Goal: Task Accomplishment & Management: Use online tool/utility

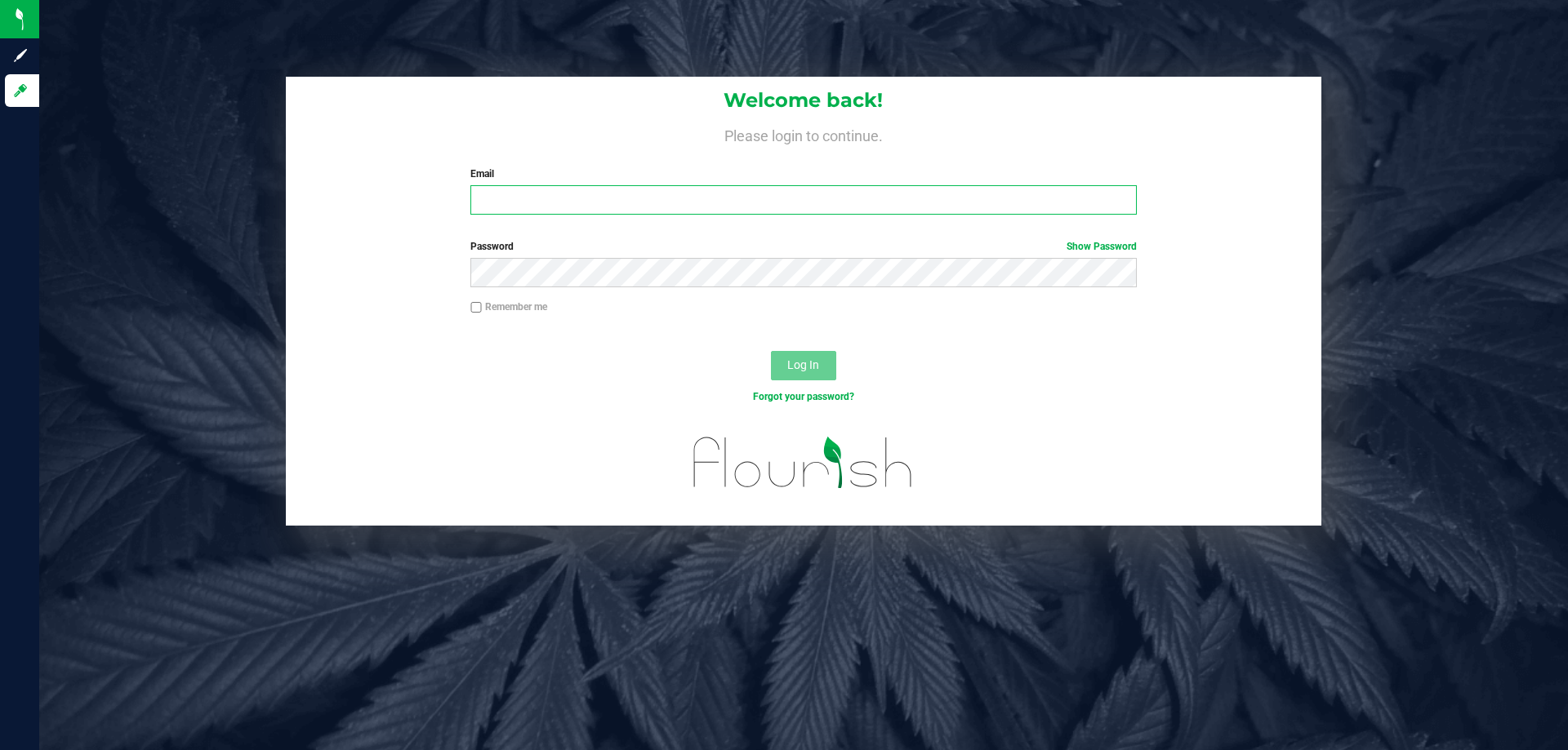
click at [480, 205] on input "Email" at bounding box center [803, 200] width 666 height 30
type input "[EMAIL_ADDRESS][DOMAIN_NAME]"
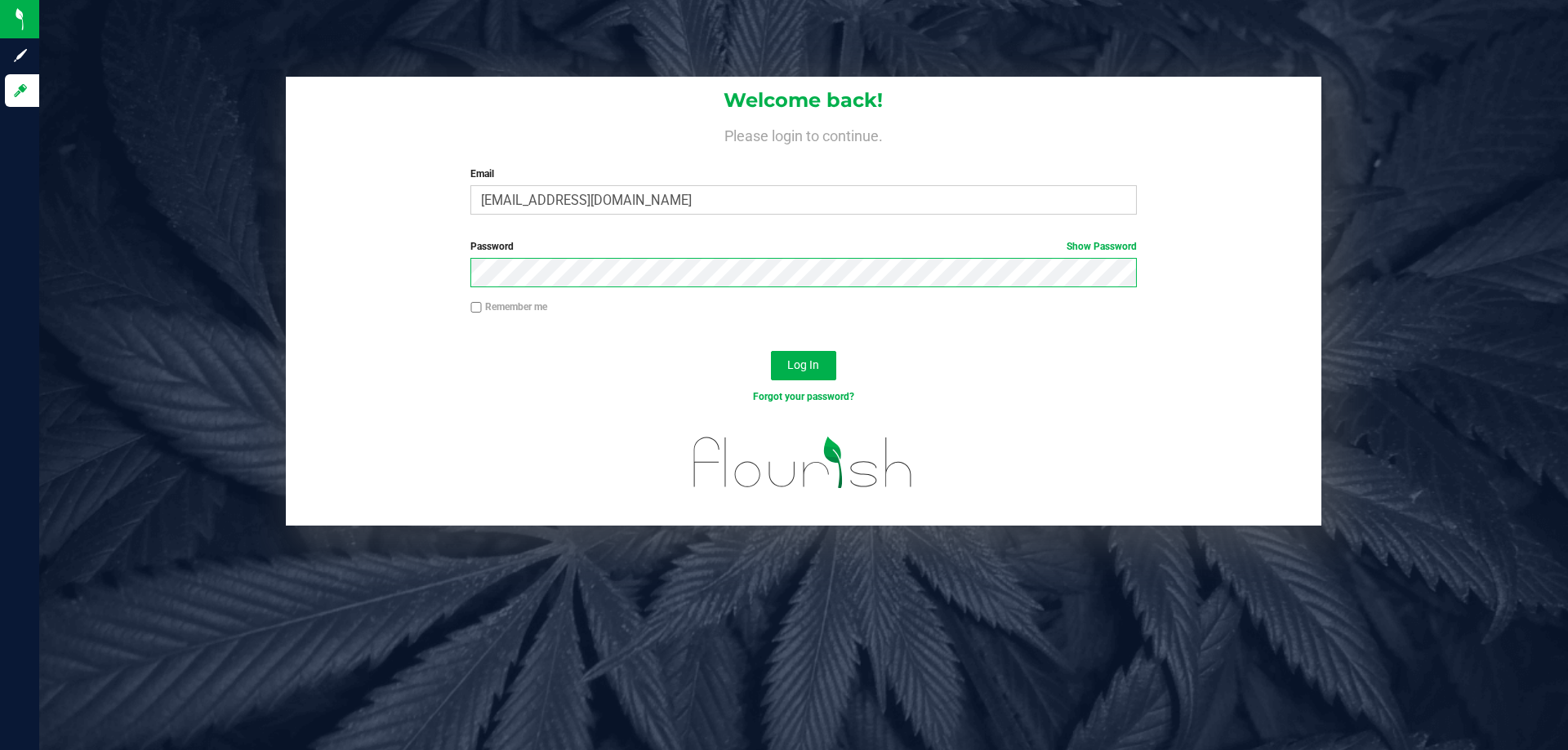
click at [771, 351] on button "Log In" at bounding box center [804, 365] width 65 height 30
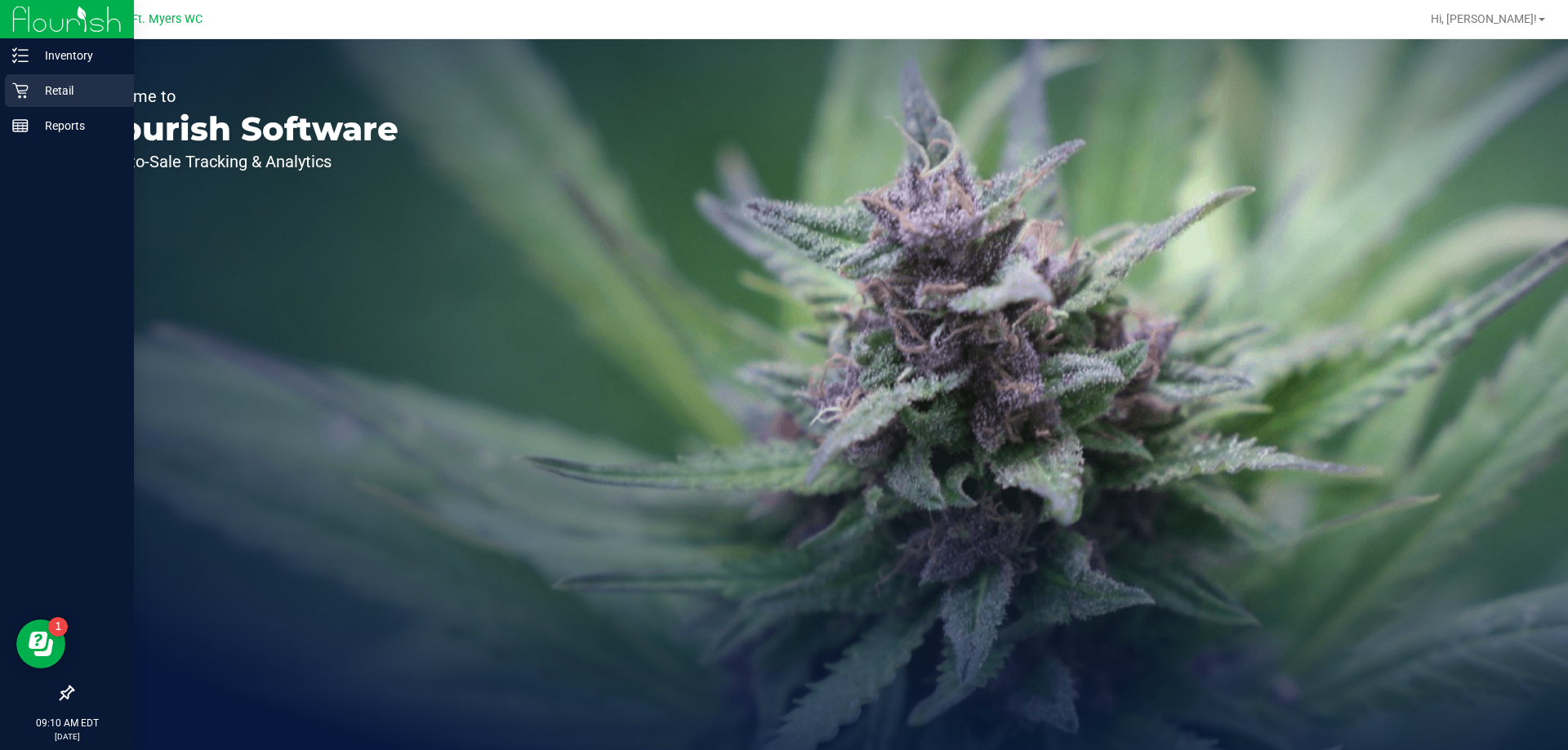
click at [48, 97] on p "Retail" at bounding box center [77, 90] width 98 height 20
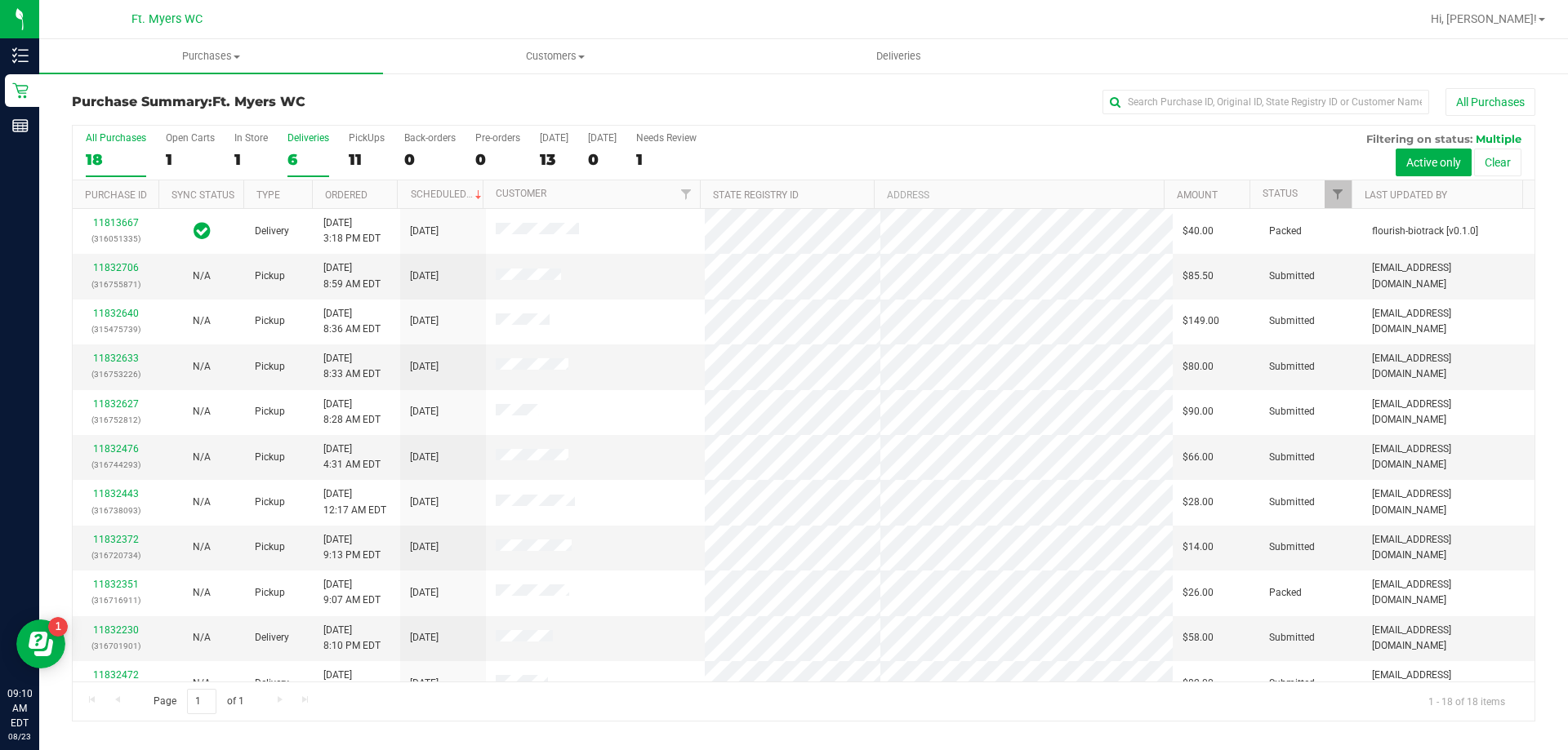
click at [313, 153] on div "6" at bounding box center [308, 160] width 42 height 19
click at [0, 0] on input "Deliveries 6" at bounding box center [0, 0] width 0 height 0
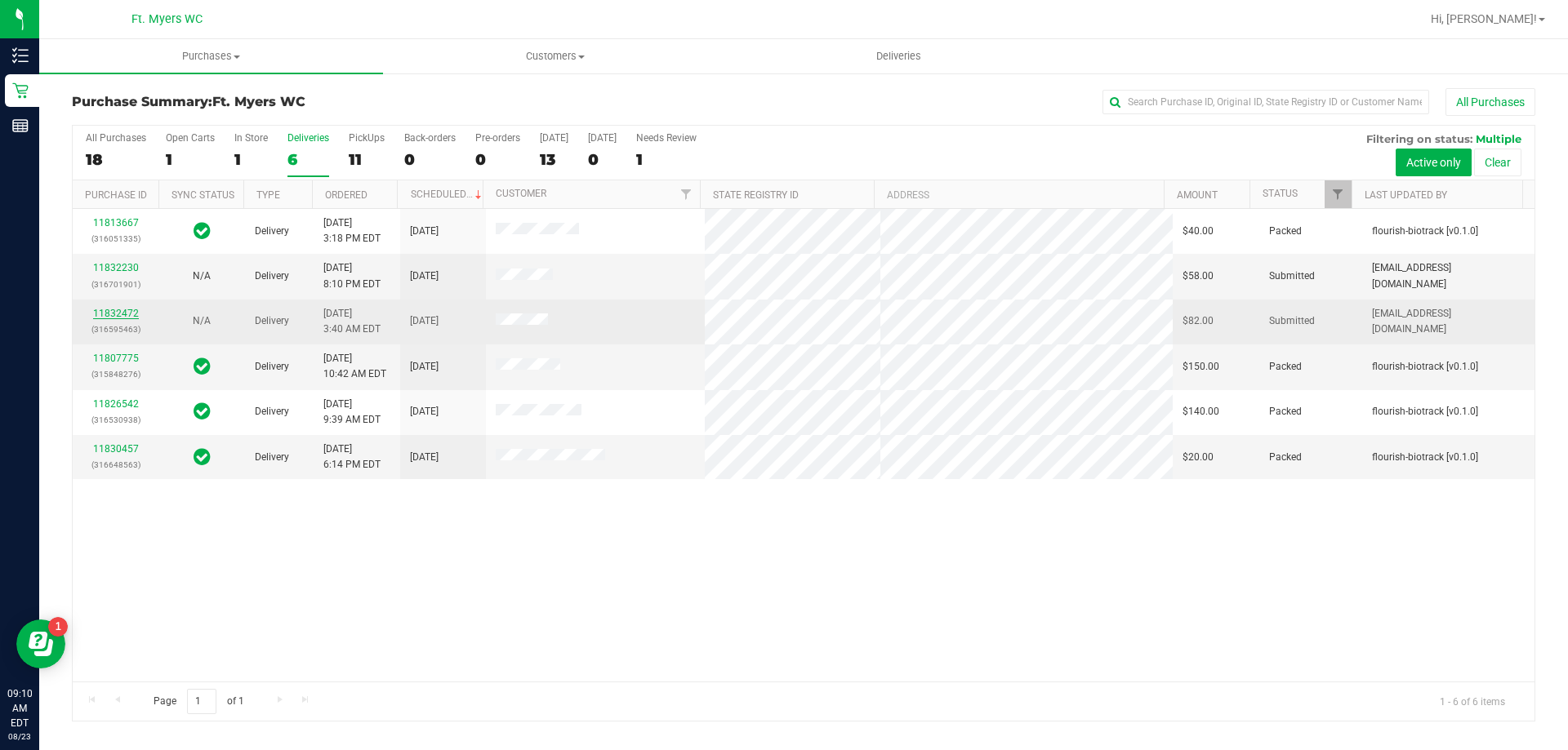
click at [128, 312] on link "11832472" at bounding box center [116, 313] width 46 height 11
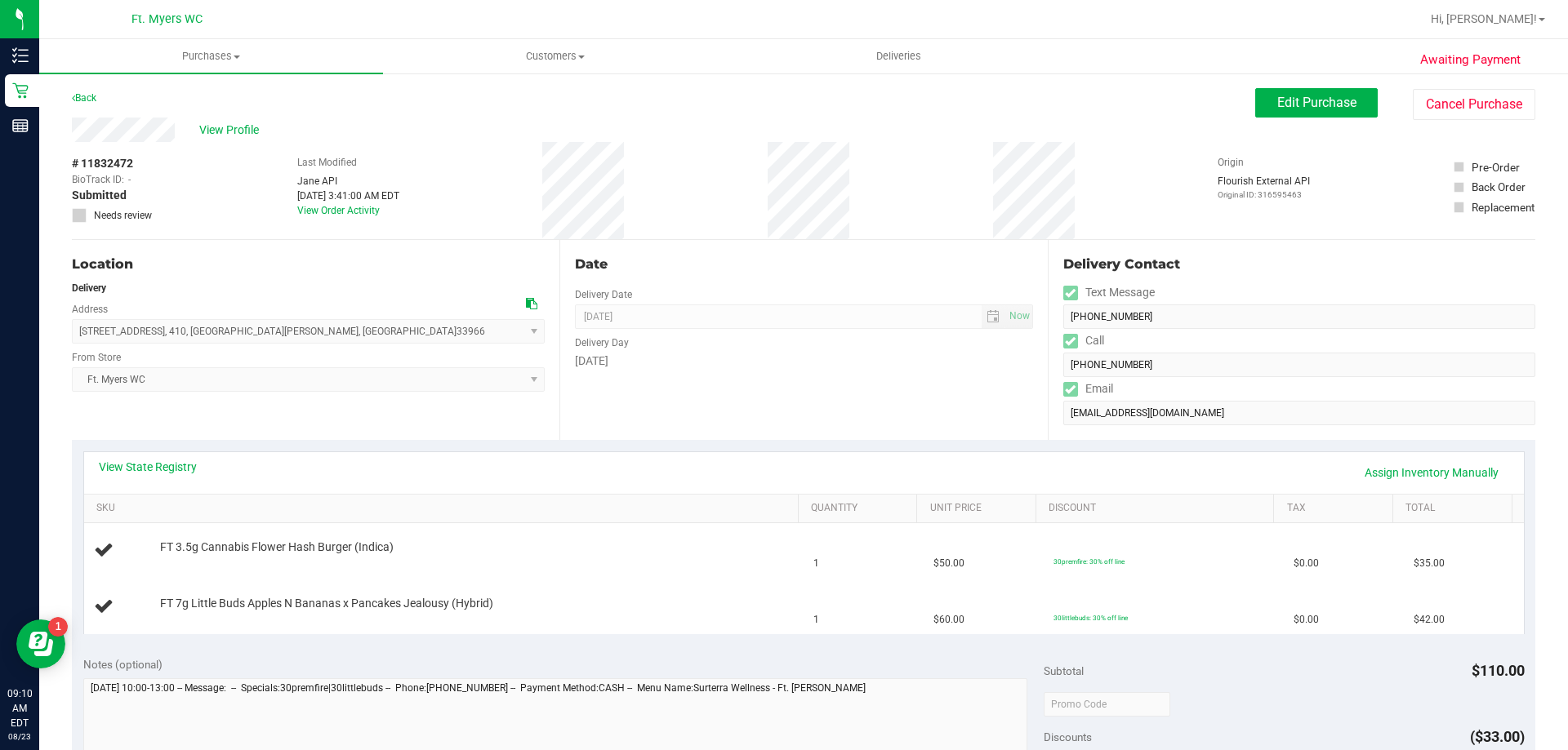
click at [404, 443] on div "View State Registry Assign Inventory Manually SKU Quantity Unit Price Discount …" at bounding box center [804, 543] width 1464 height 205
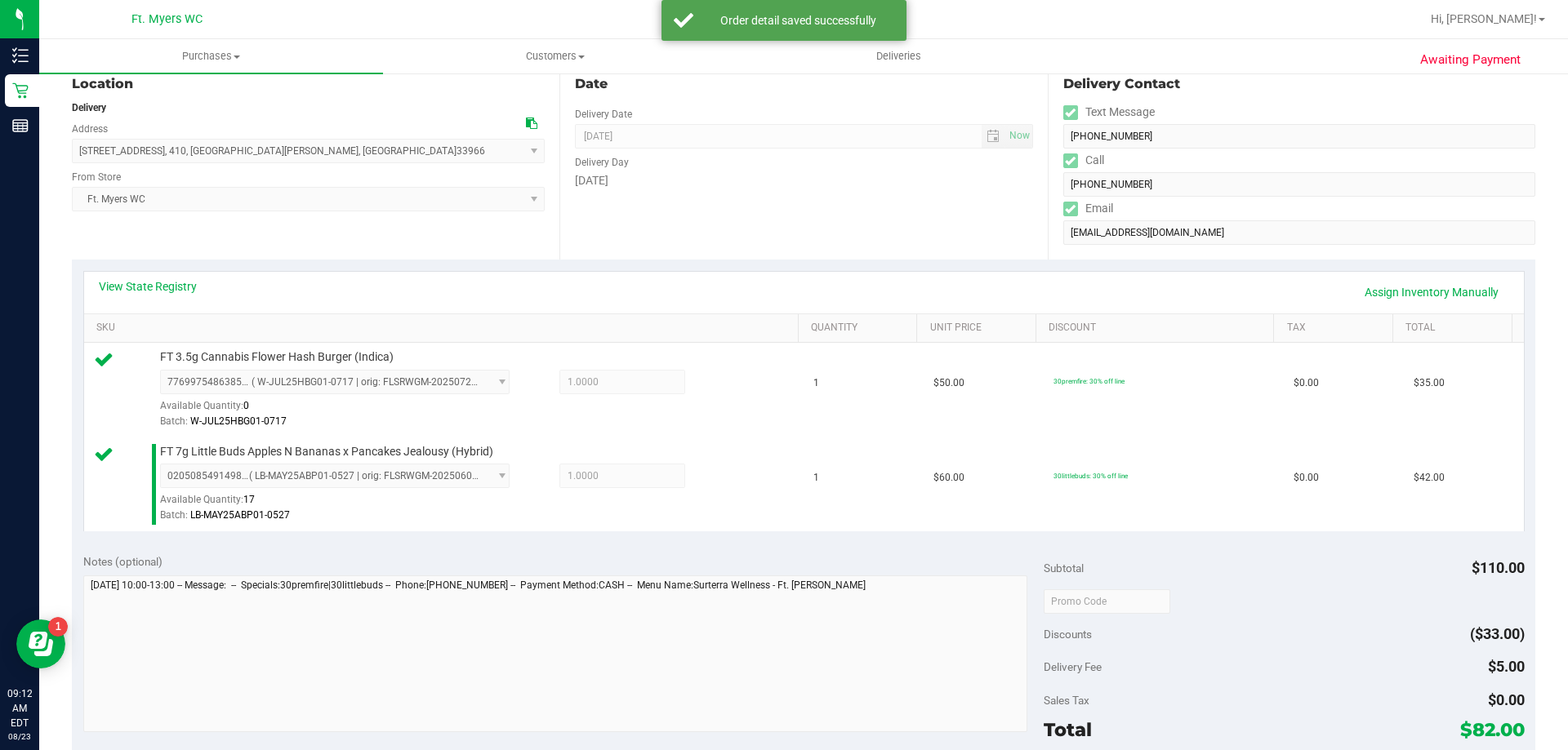
scroll to position [490, 0]
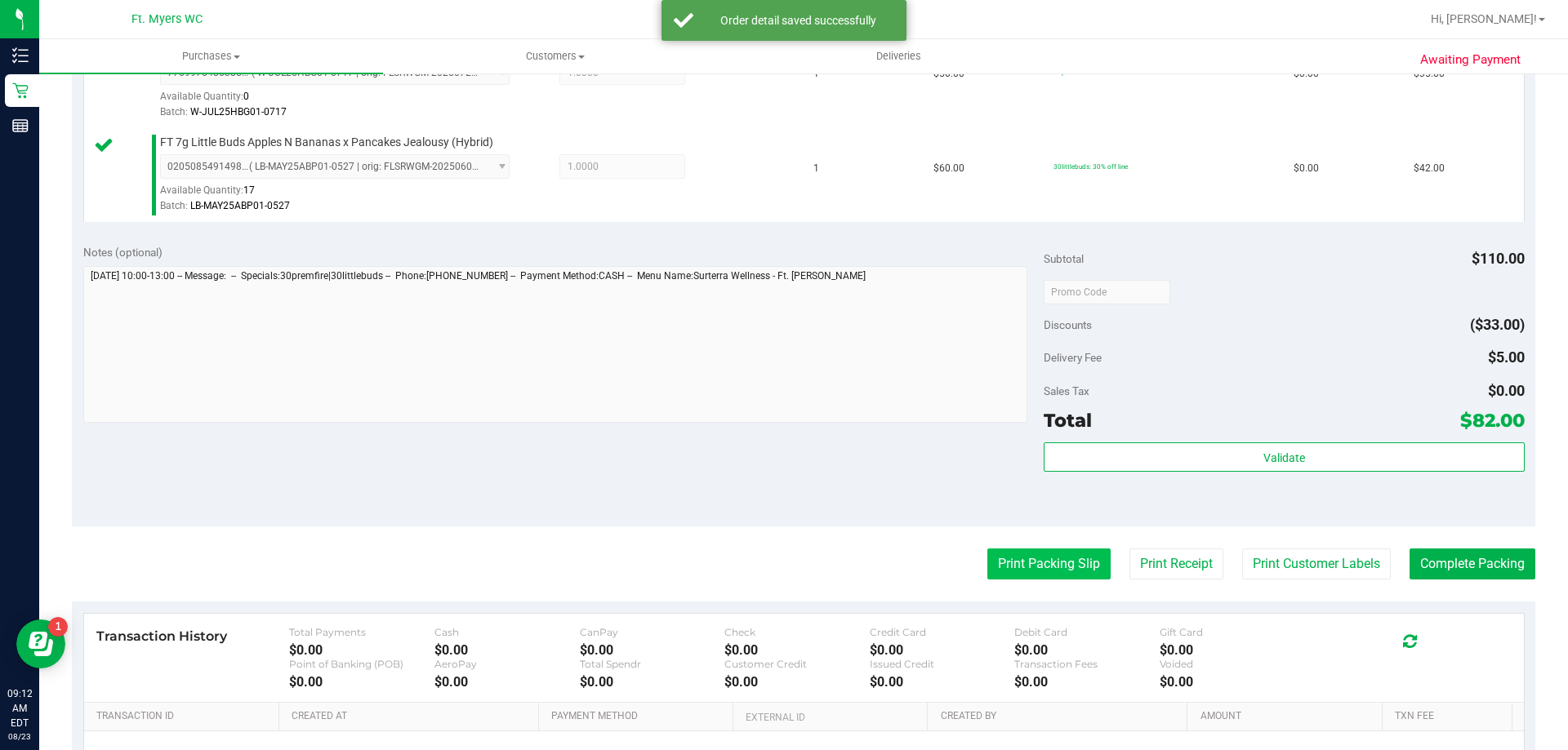
click at [1038, 573] on button "Print Packing Slip" at bounding box center [1049, 565] width 124 height 31
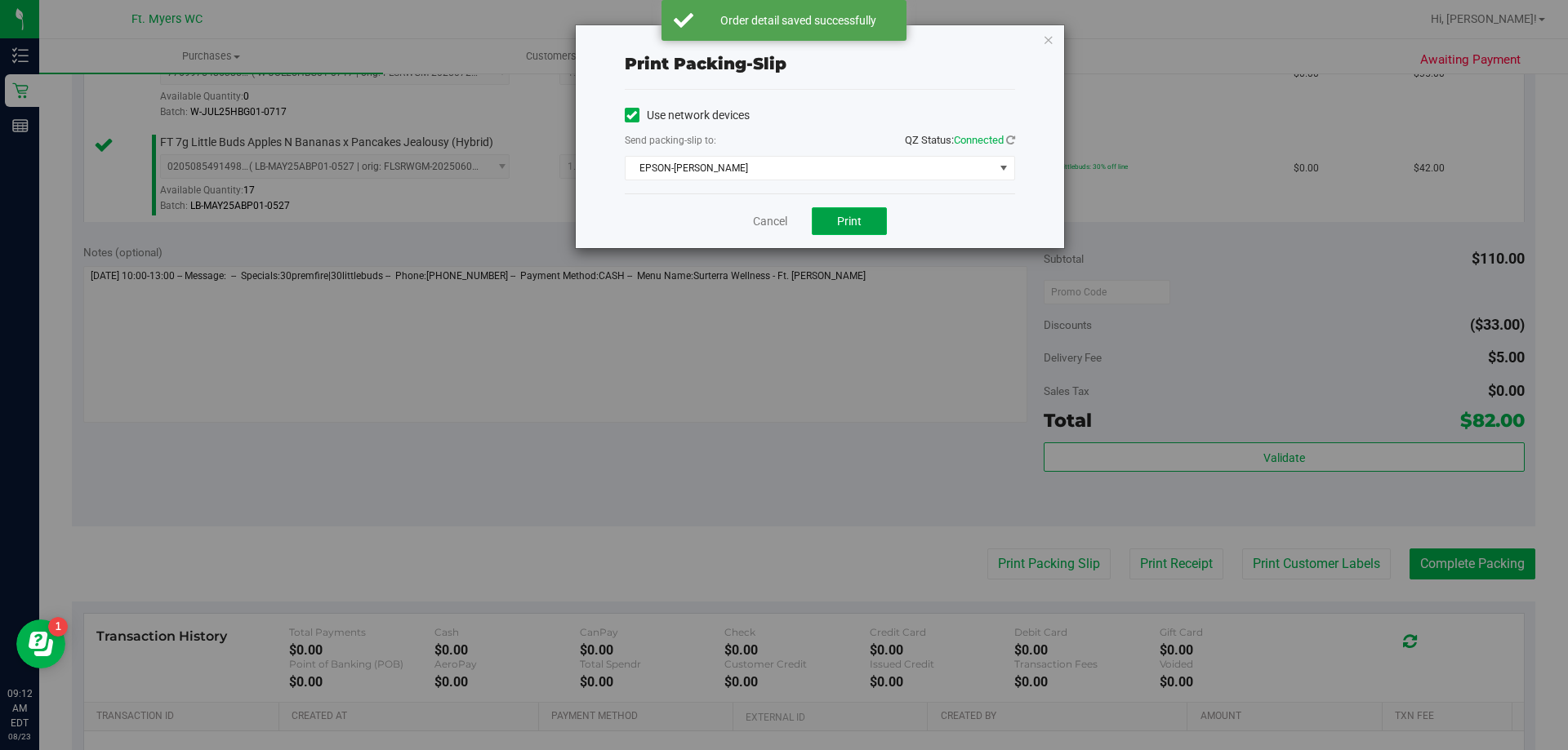
click at [828, 218] on button "Print" at bounding box center [850, 221] width 75 height 28
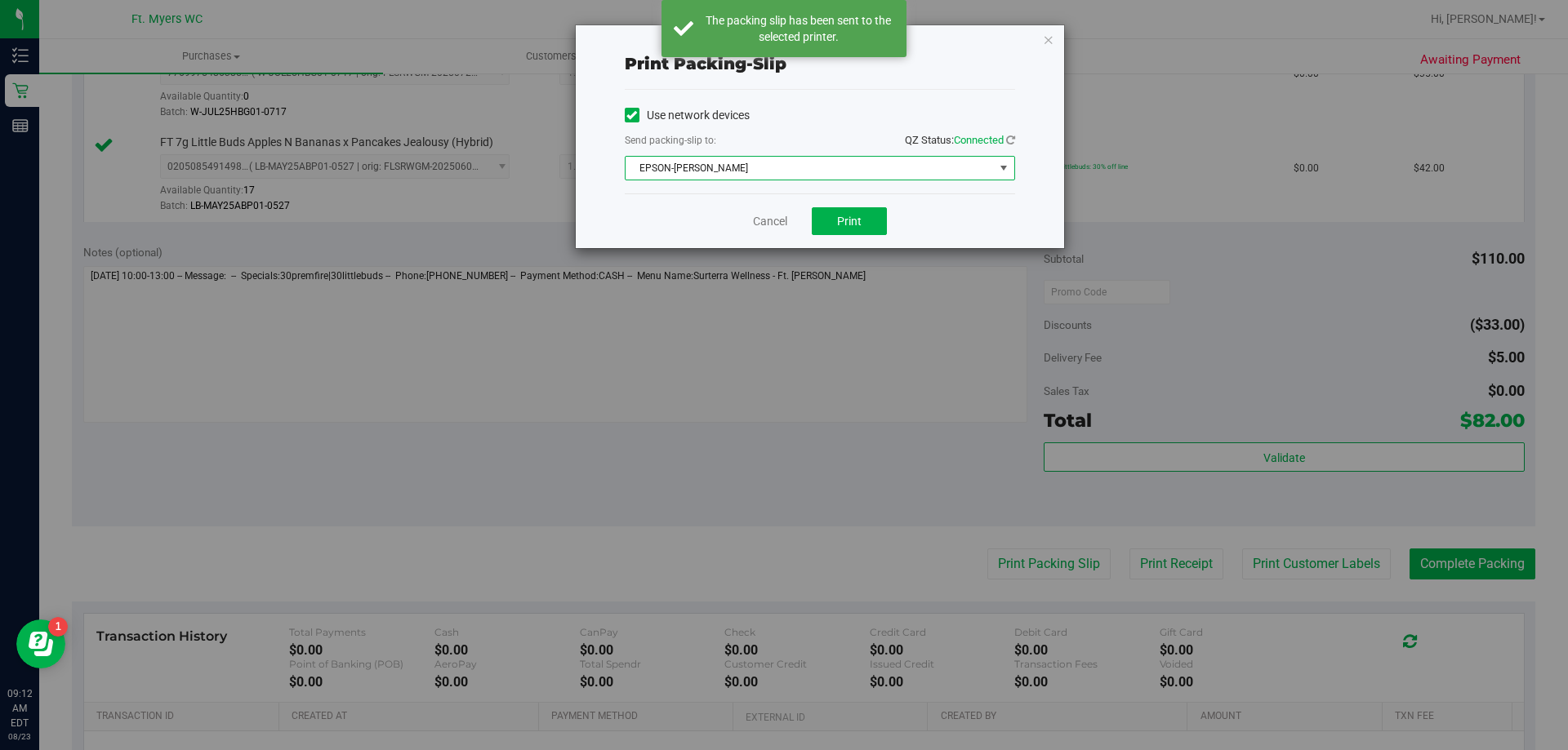
click at [826, 165] on span "EPSON-[PERSON_NAME]" at bounding box center [810, 168] width 368 height 23
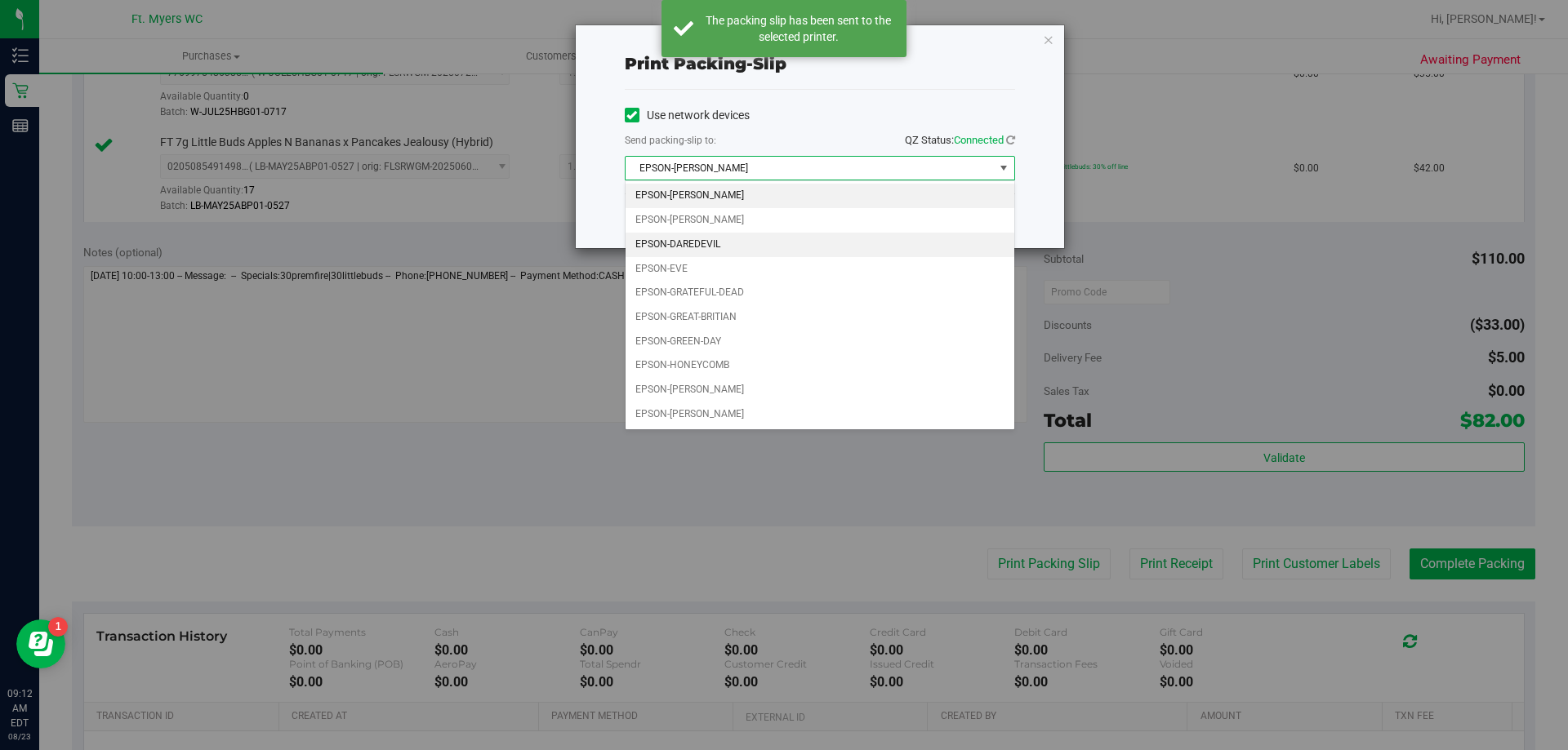
click at [723, 244] on li "EPSON-DAREDEVIL" at bounding box center [820, 244] width 389 height 24
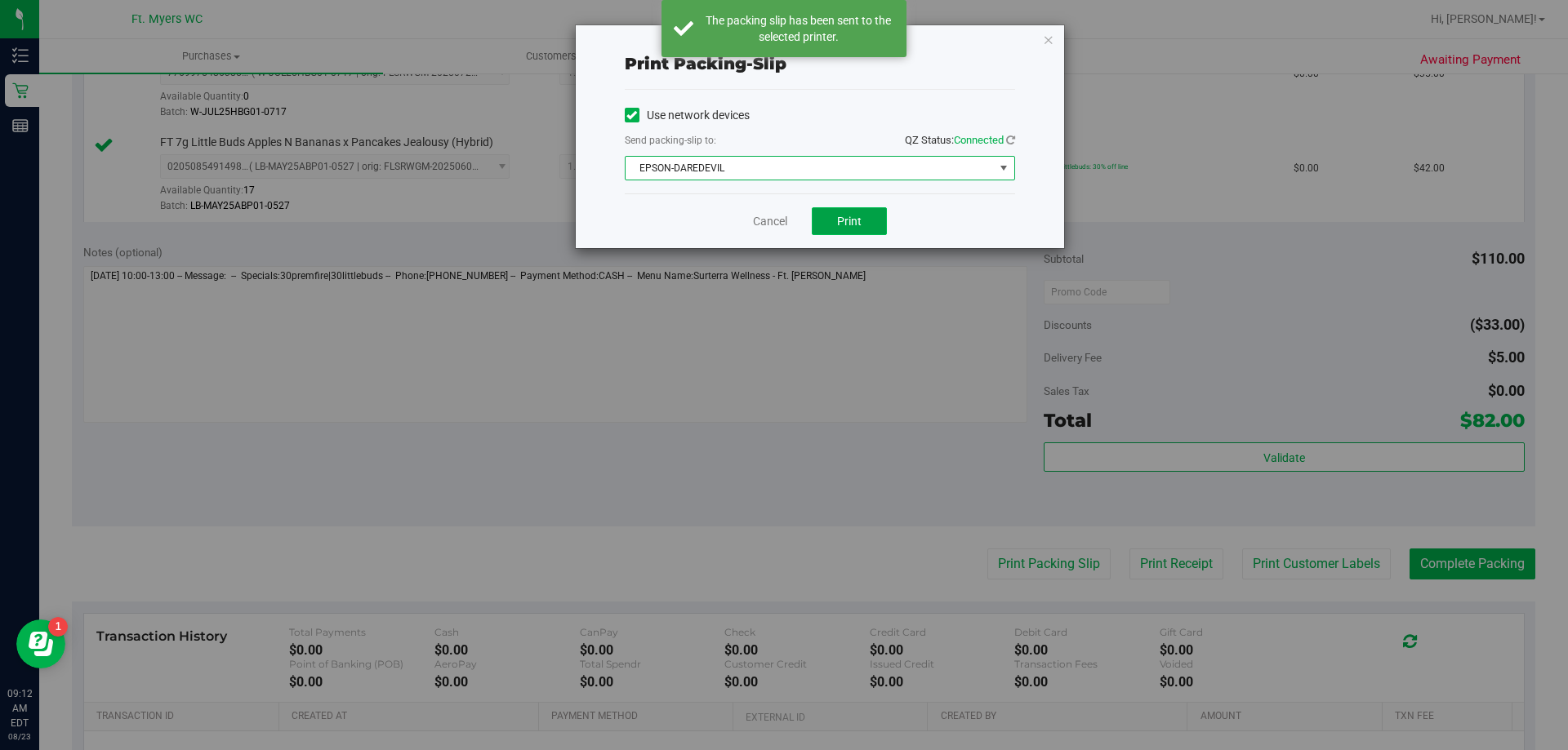
click at [827, 217] on button "Print" at bounding box center [850, 221] width 75 height 28
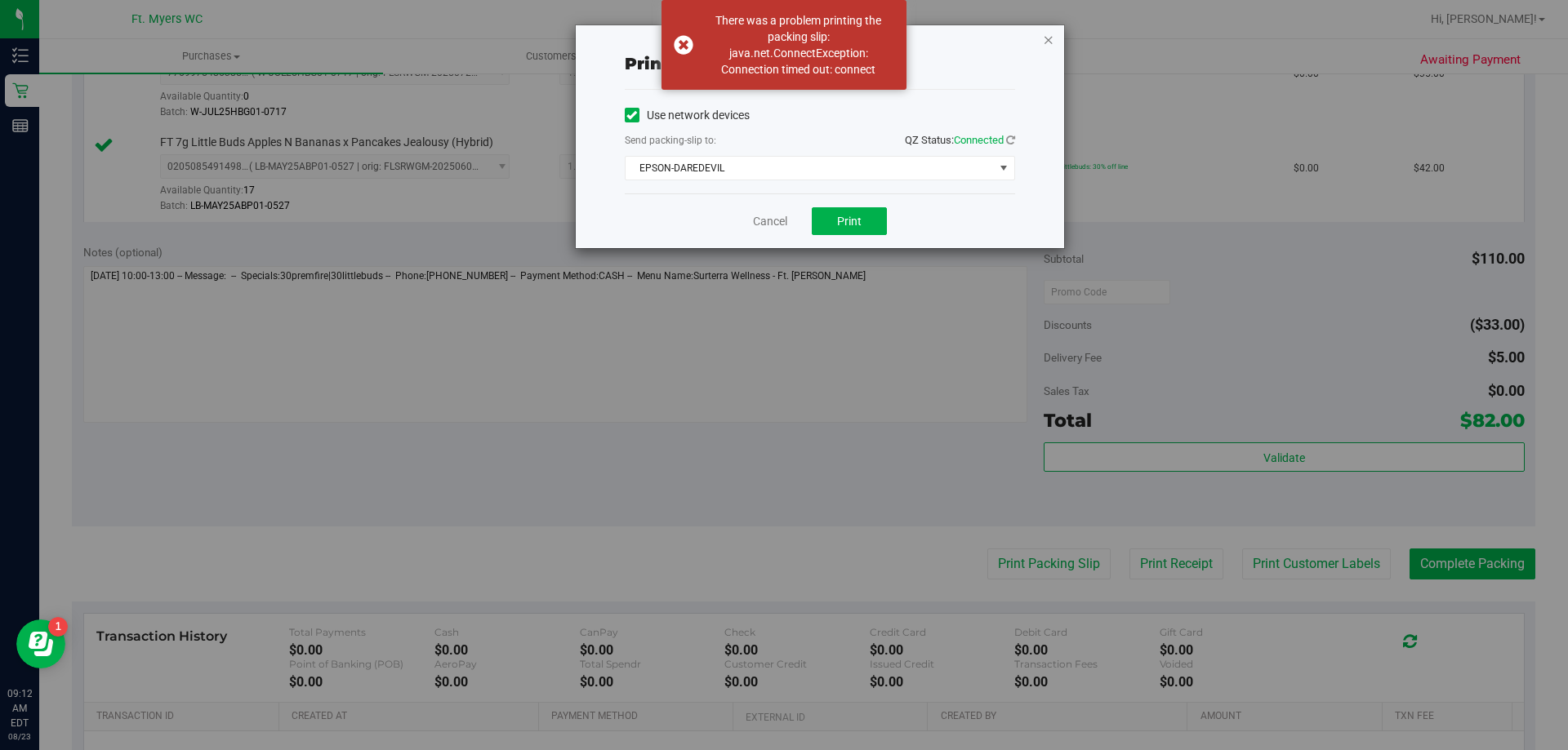
click at [1046, 38] on icon "button" at bounding box center [1048, 39] width 11 height 20
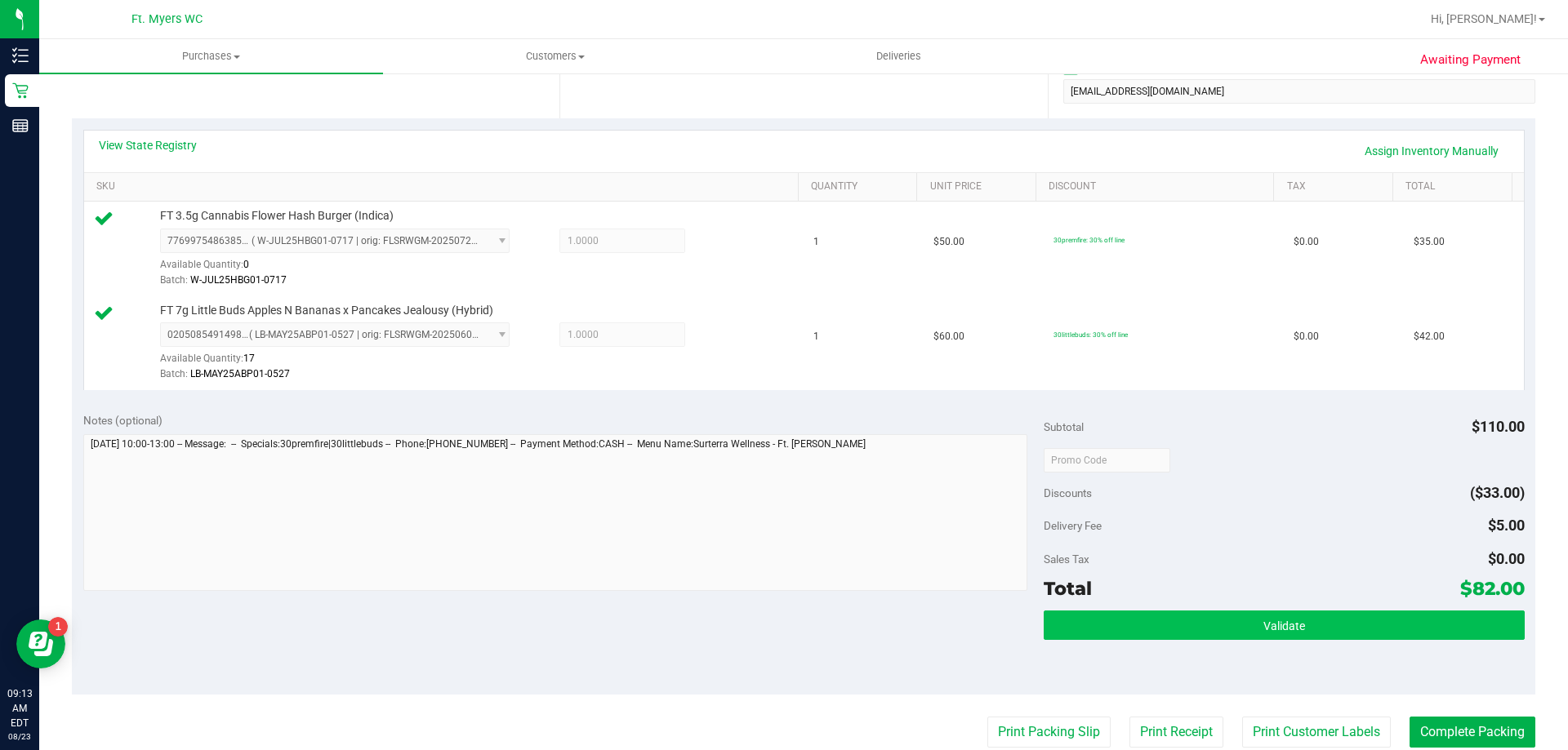
scroll to position [572, 0]
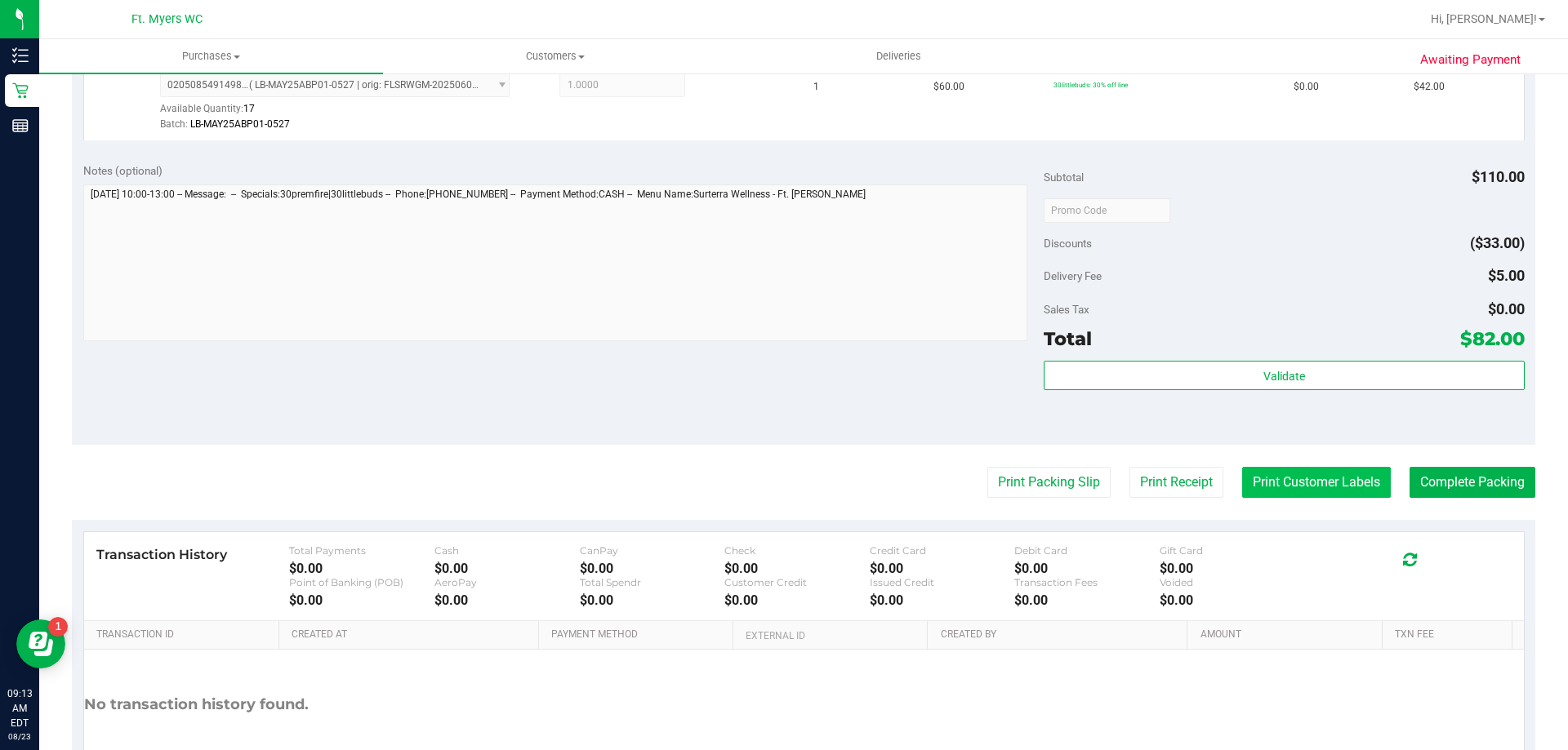
click at [1253, 480] on button "Print Customer Labels" at bounding box center [1316, 483] width 149 height 31
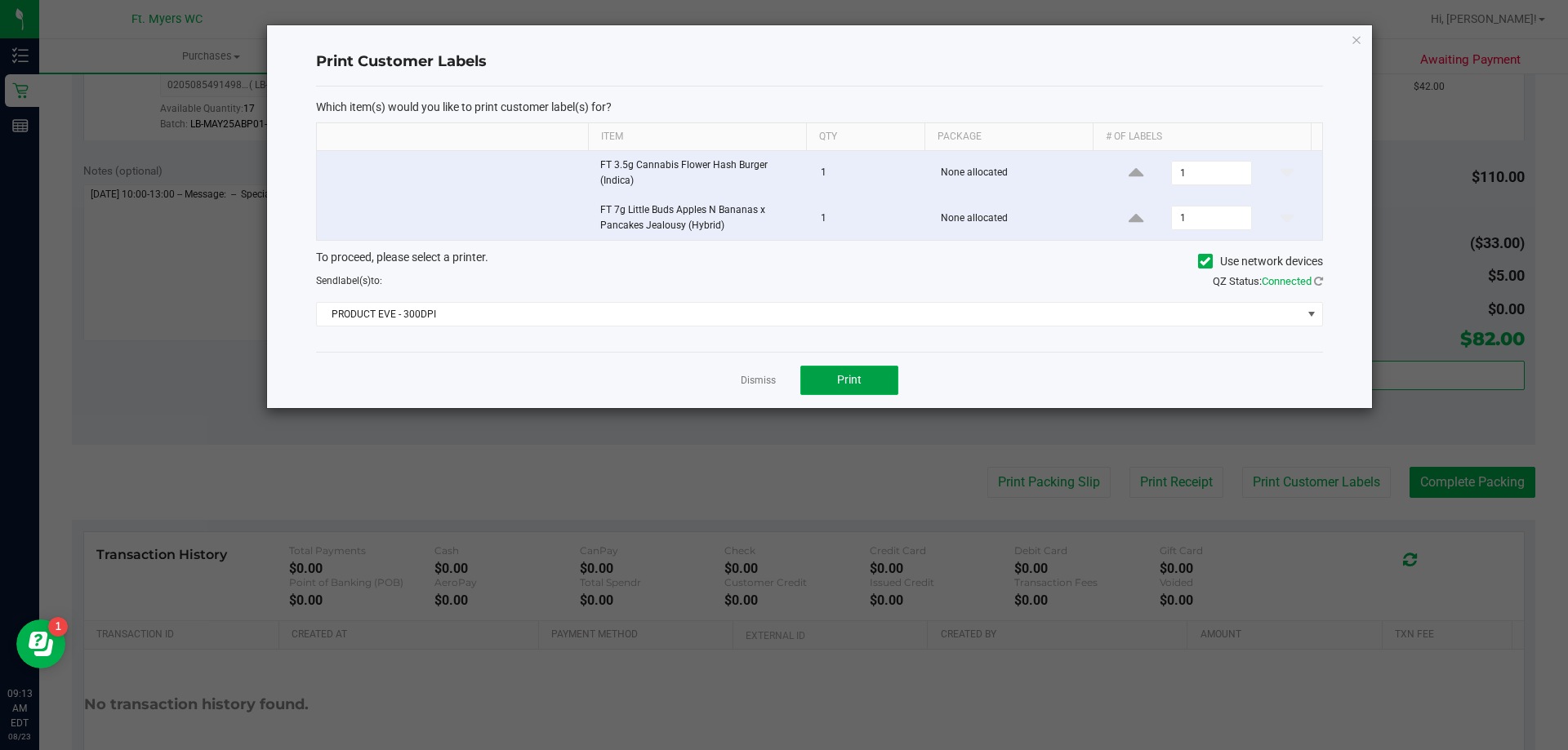
click at [865, 374] on button "Print" at bounding box center [850, 380] width 98 height 30
click at [892, 300] on div "To proceed, please select a printer. Use network devices Send label(s) to: QZ S…" at bounding box center [819, 287] width 1007 height 77
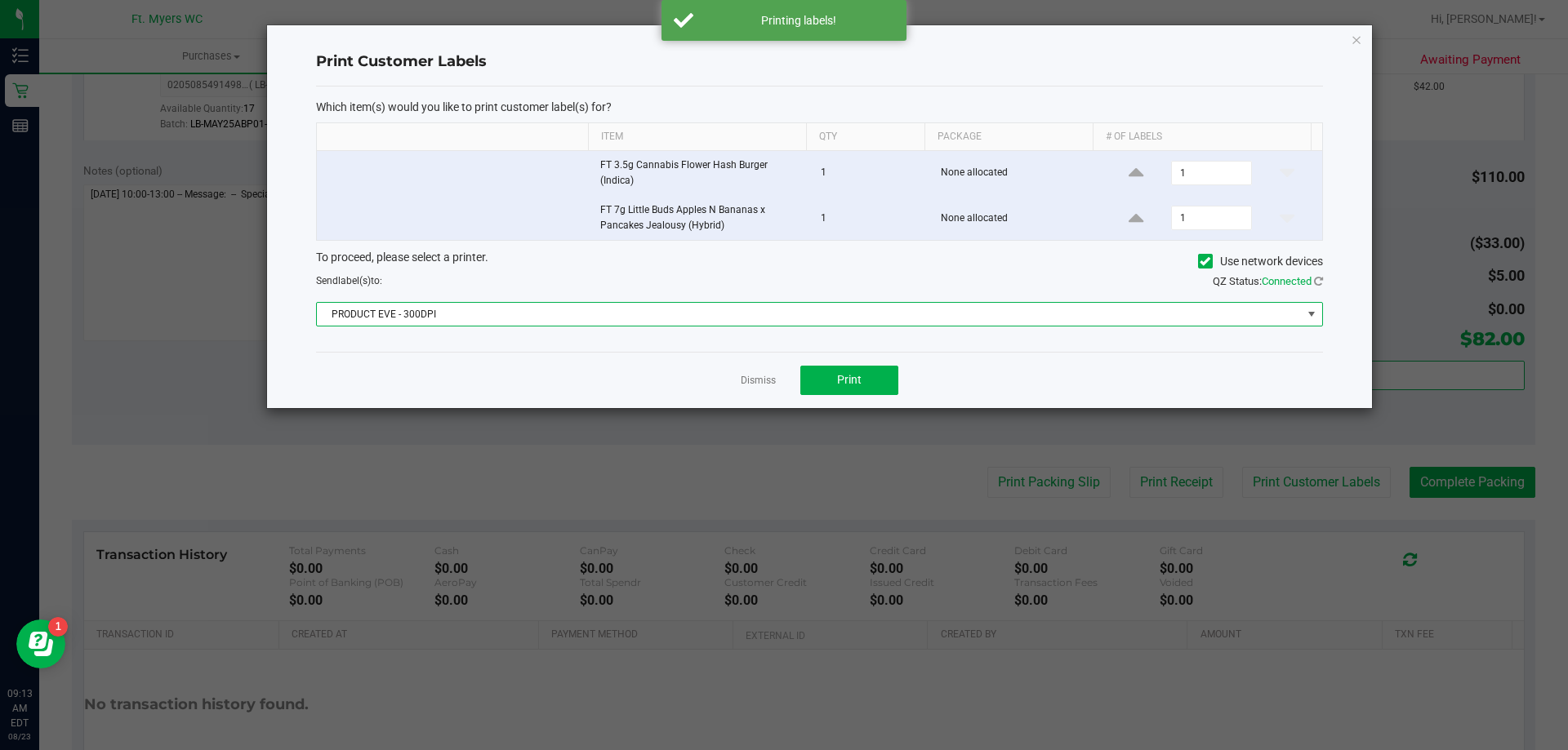
click at [892, 322] on span "PRODUCT EVE - 300DPI" at bounding box center [810, 314] width 986 height 23
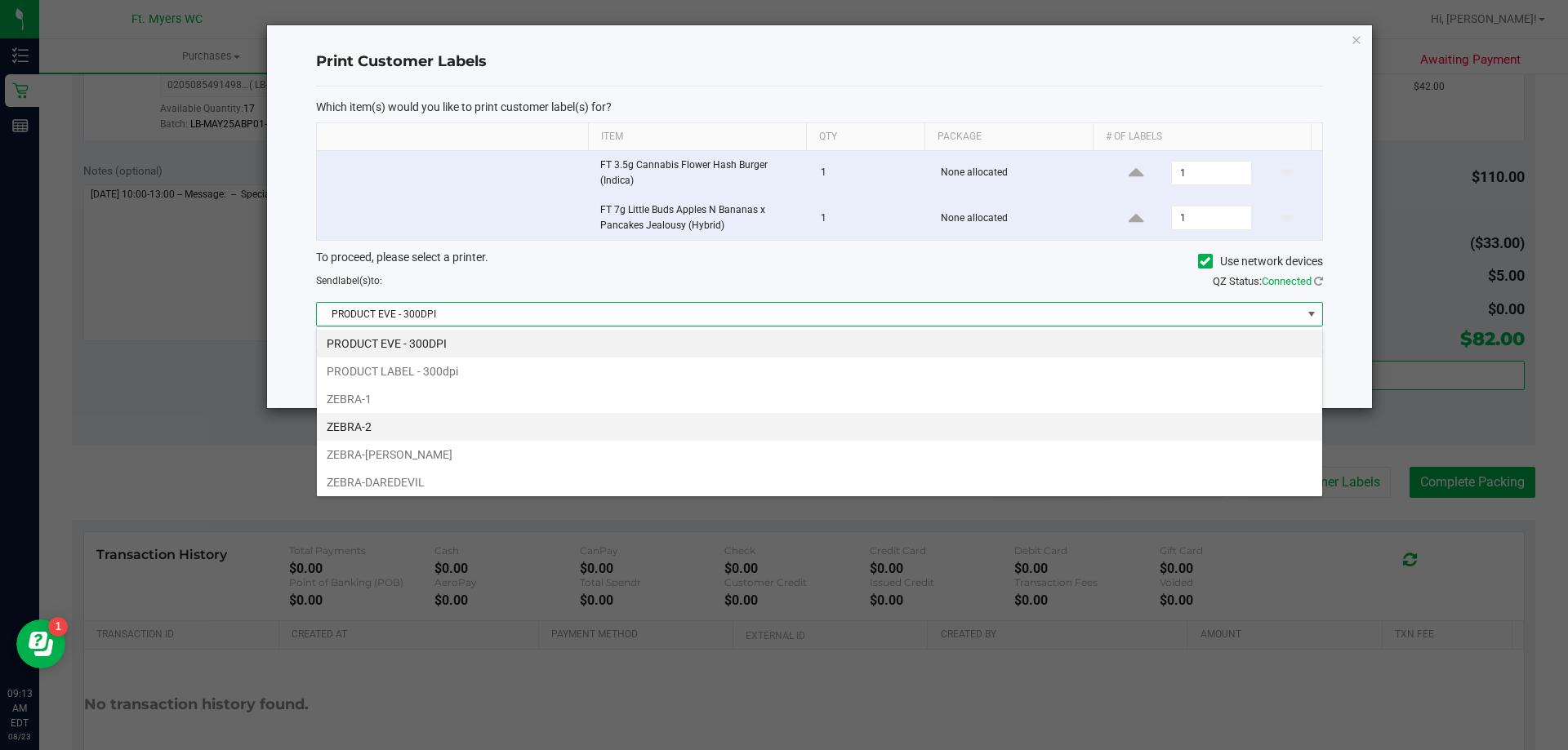
scroll to position [31, 0]
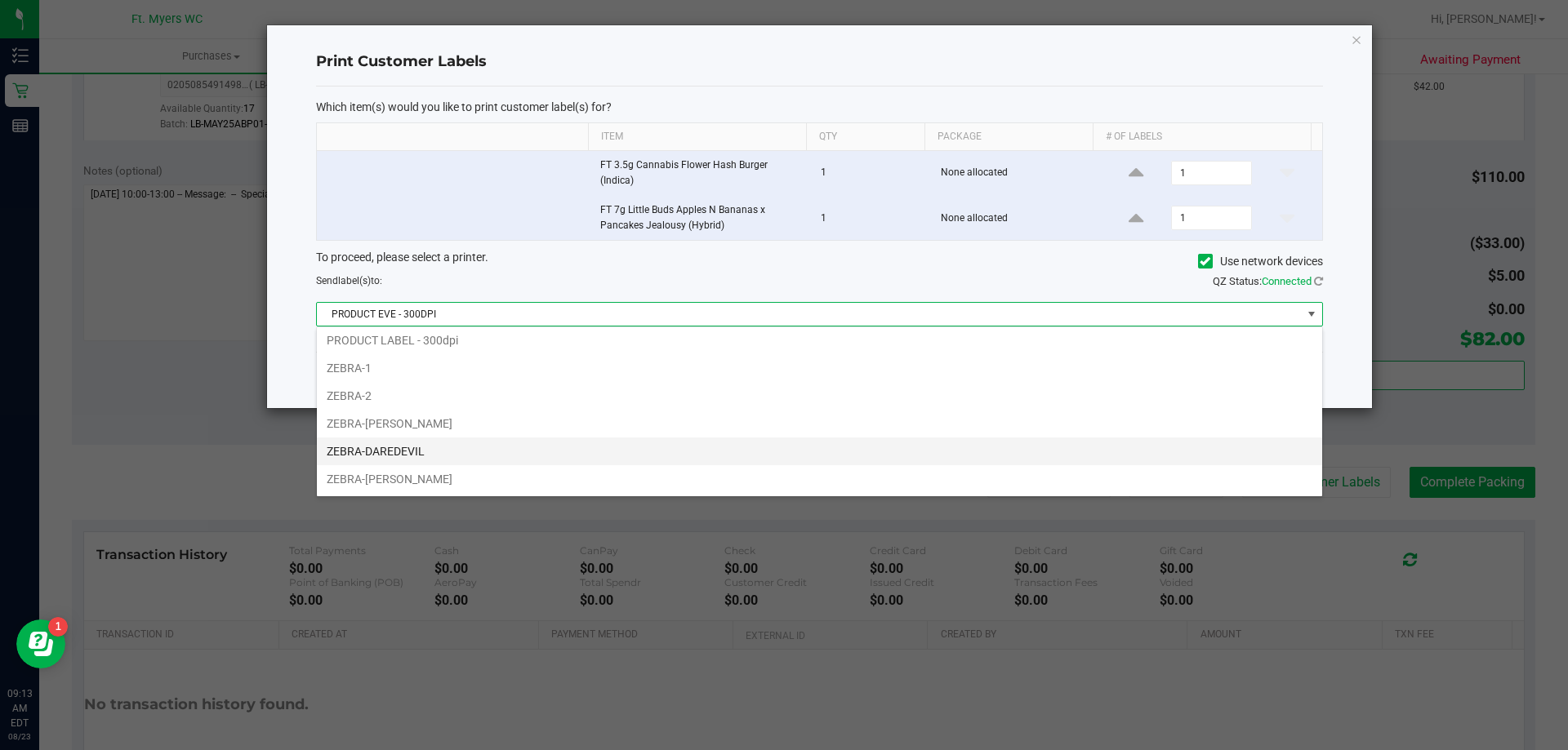
click at [510, 456] on li "ZEBRA-DAREDEVIL" at bounding box center [819, 452] width 1006 height 28
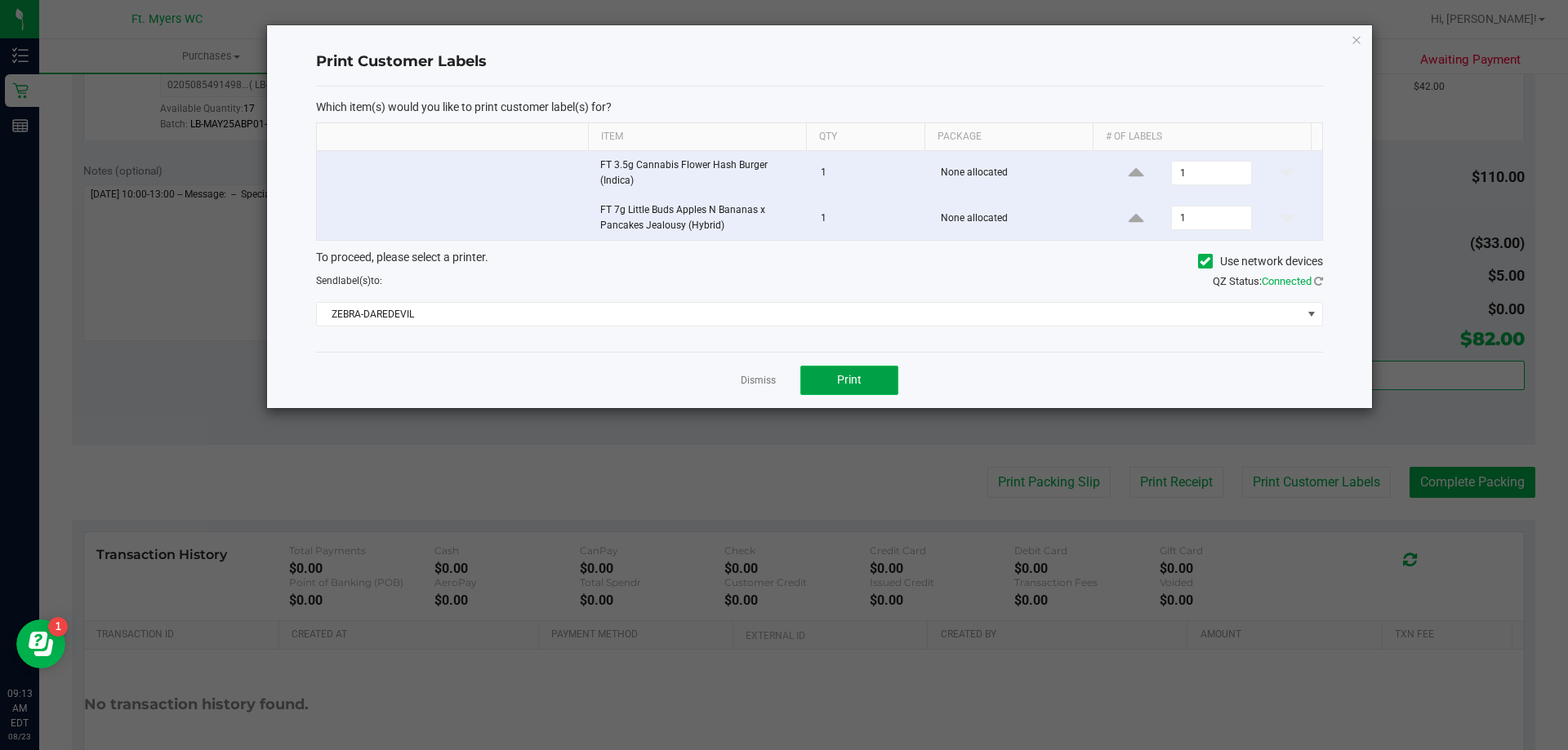
click at [863, 379] on button "Print" at bounding box center [850, 380] width 98 height 30
click at [1356, 45] on icon "button" at bounding box center [1356, 39] width 11 height 20
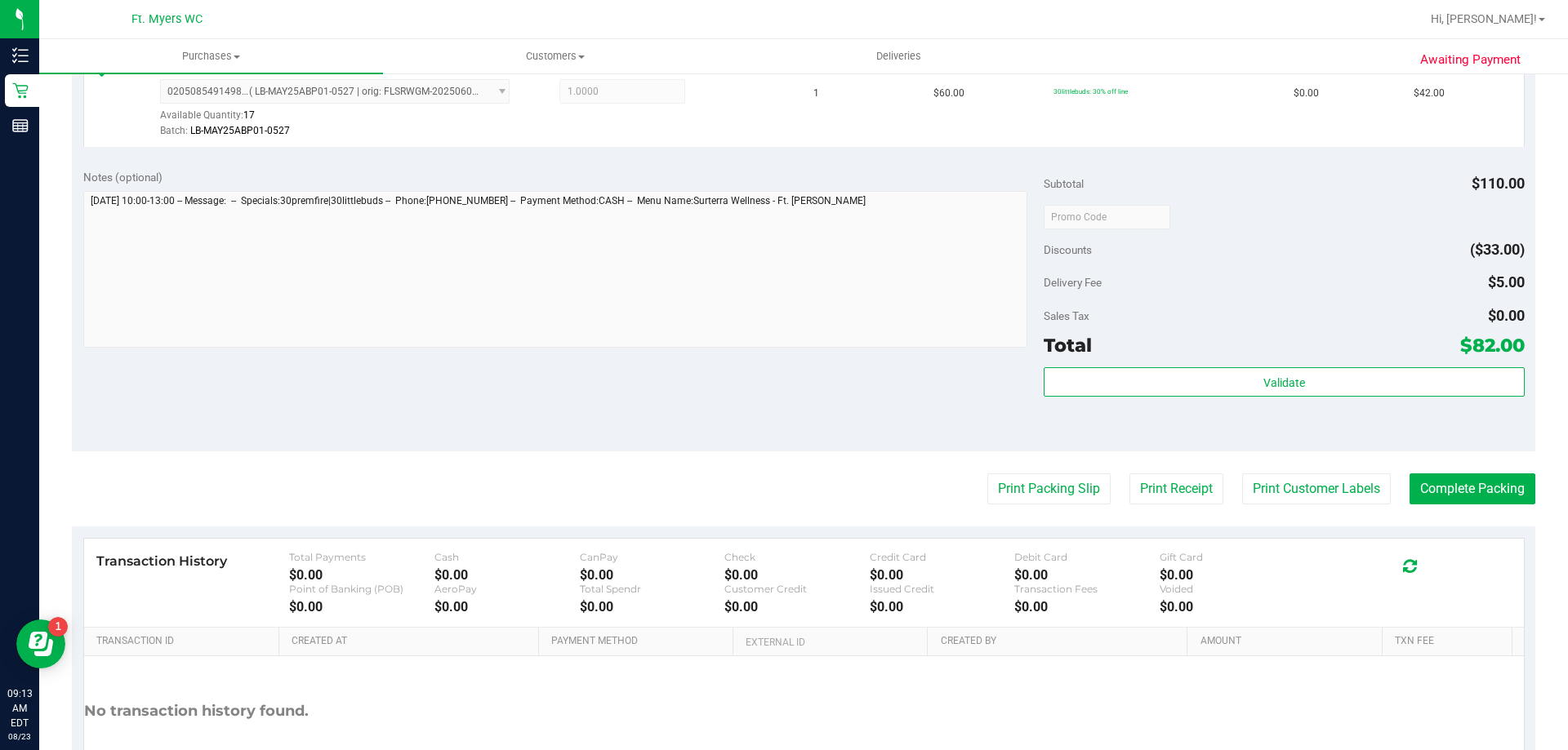
scroll to position [653, 0]
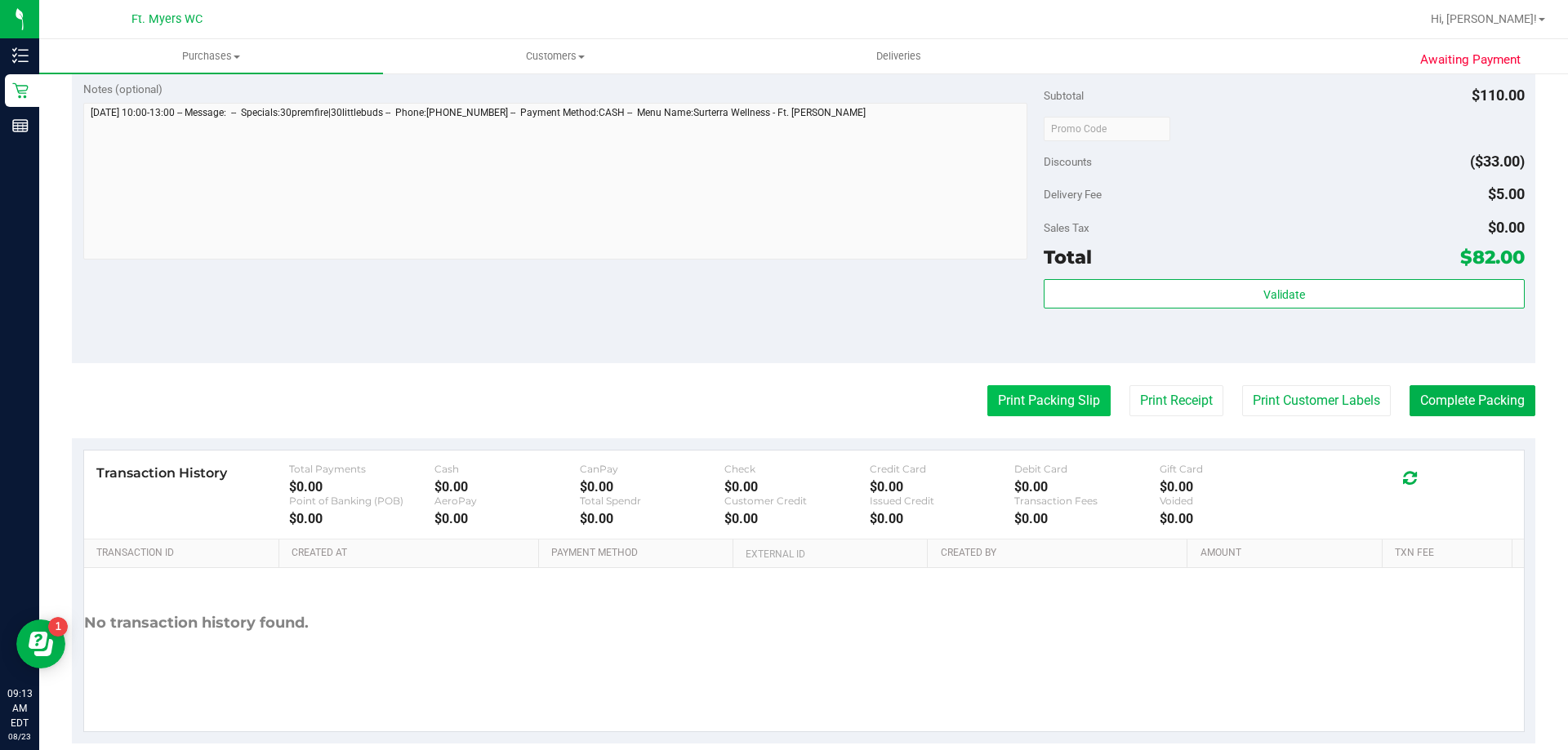
click at [1066, 401] on button "Print Packing Slip" at bounding box center [1049, 401] width 124 height 31
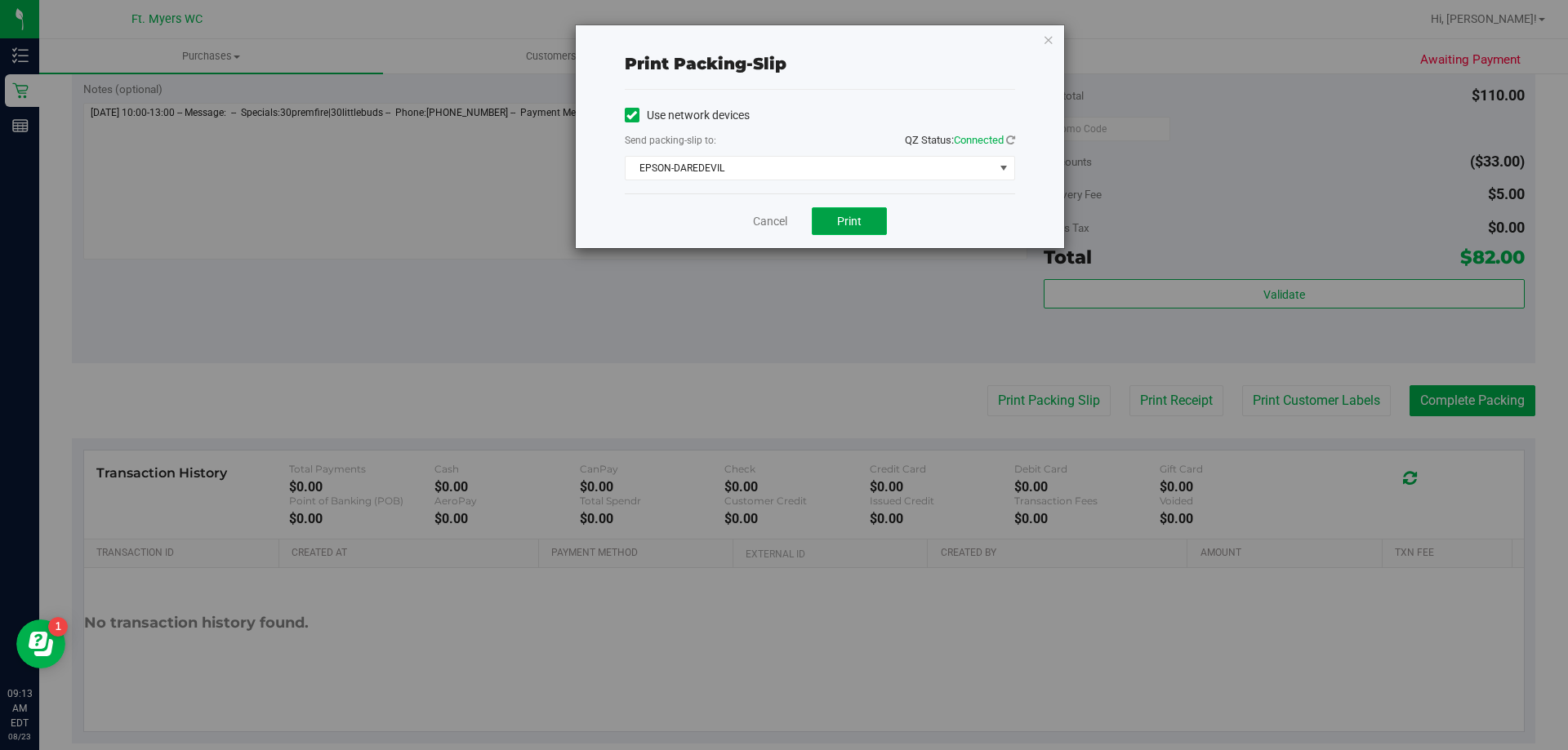
click at [828, 218] on button "Print" at bounding box center [850, 221] width 75 height 28
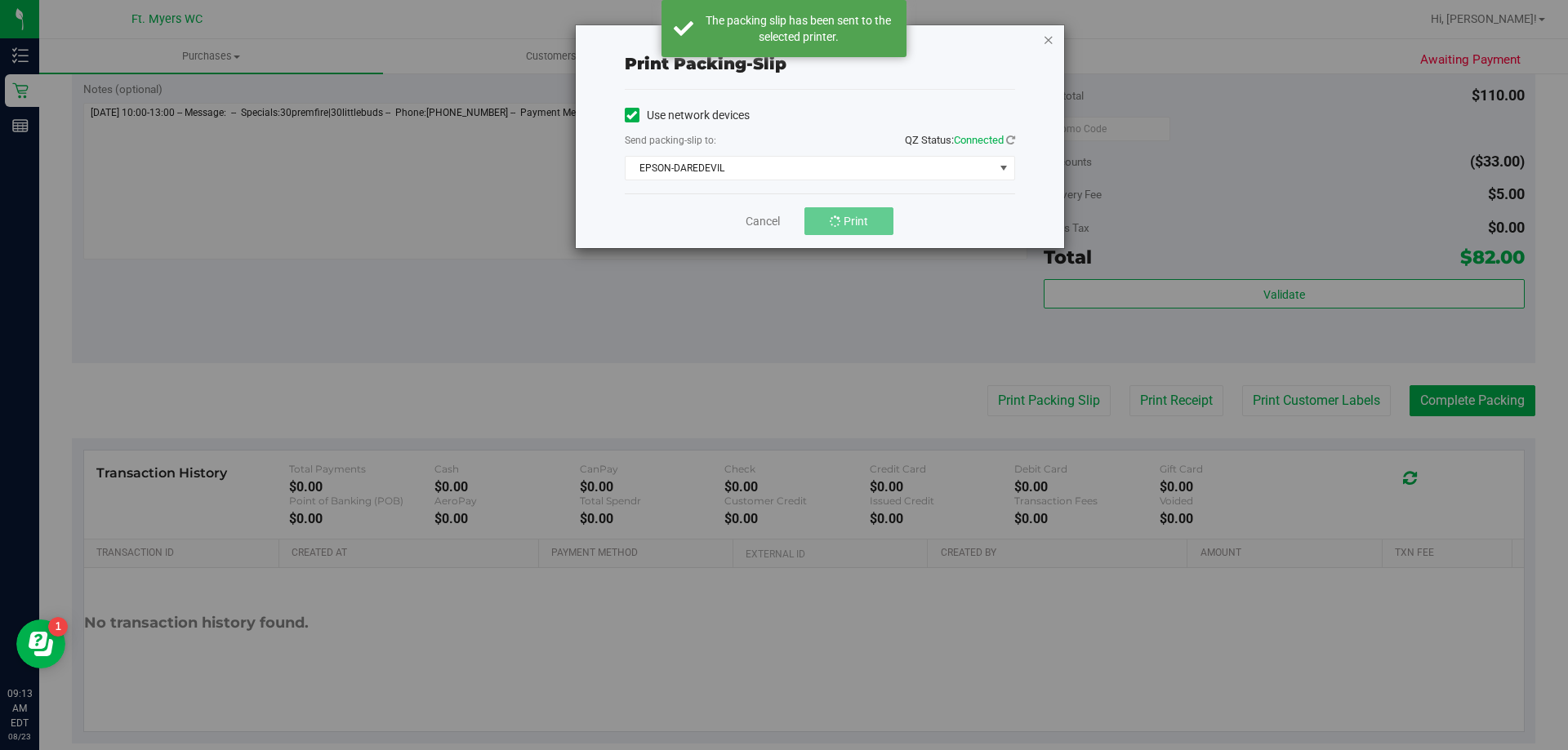
click at [1047, 37] on icon "button" at bounding box center [1048, 39] width 11 height 20
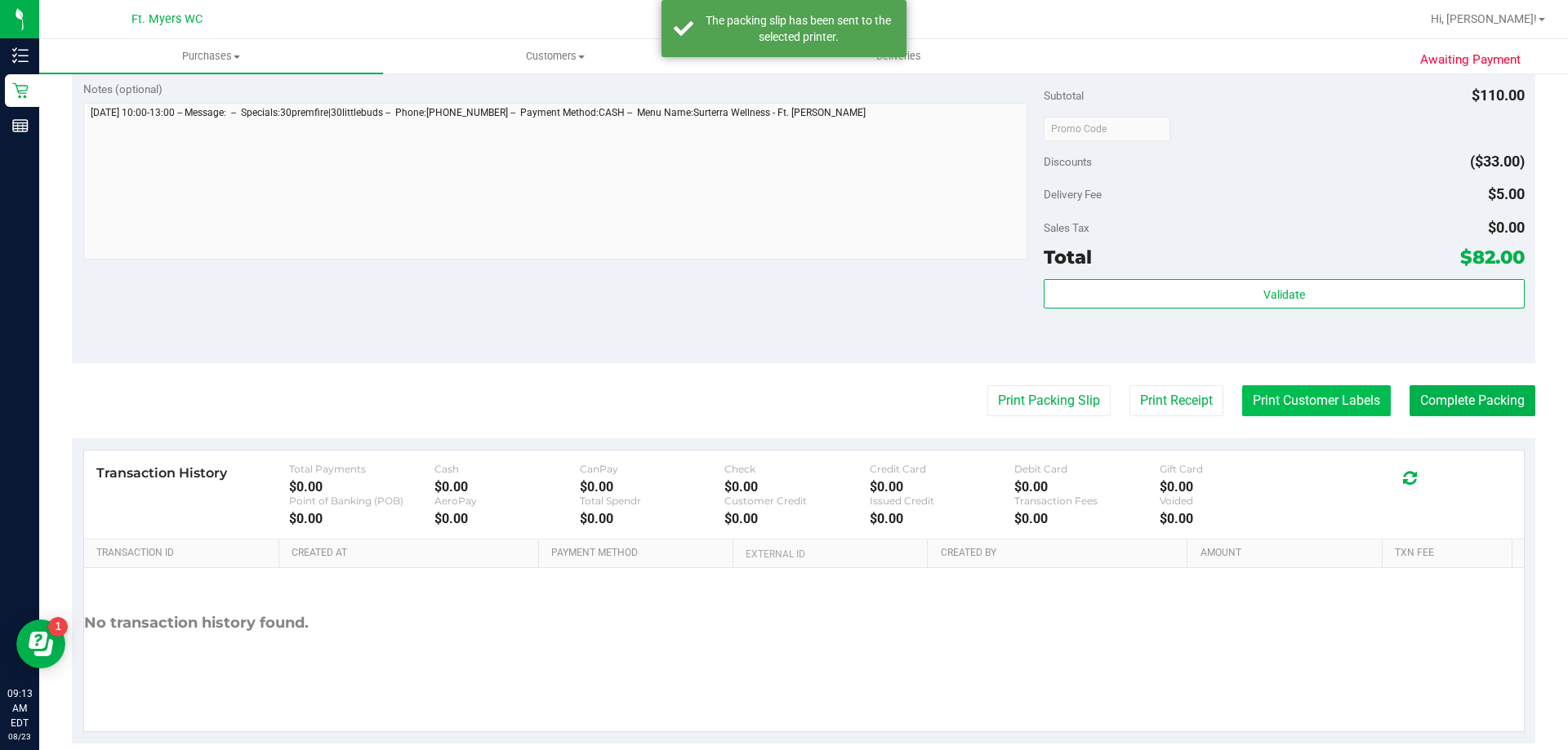
click at [1295, 412] on button "Print Customer Labels" at bounding box center [1316, 401] width 149 height 31
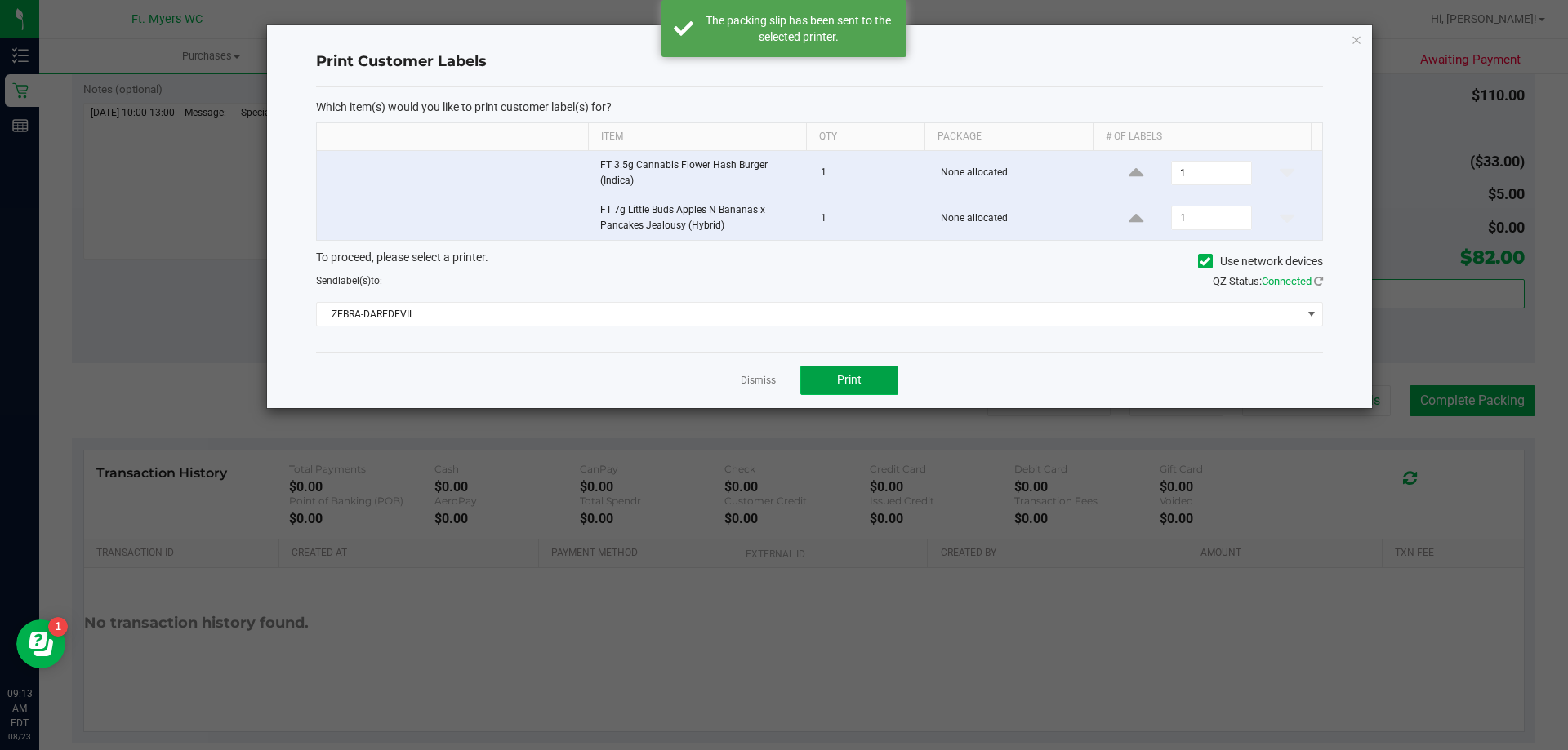
click at [869, 377] on button "Print" at bounding box center [850, 380] width 98 height 30
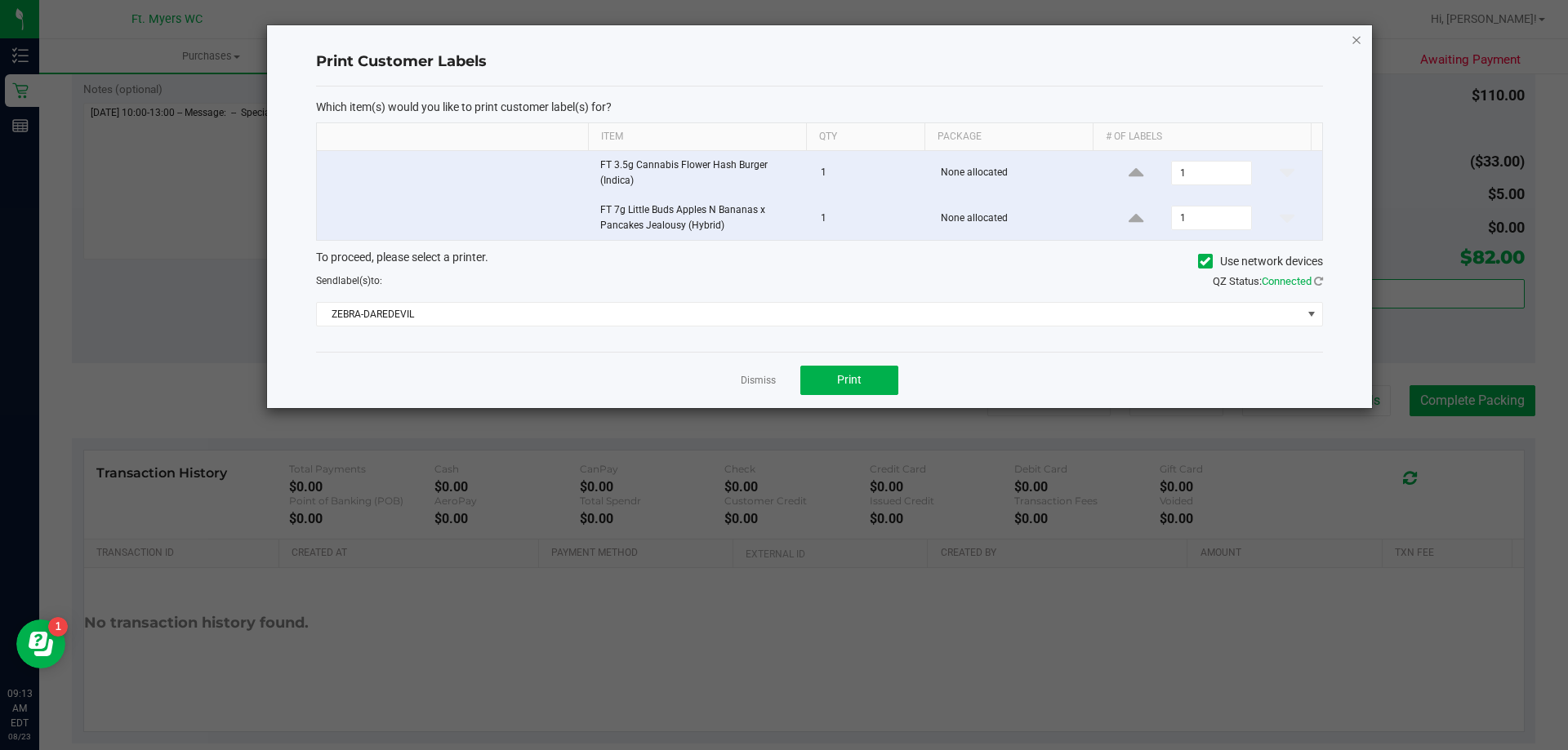
click at [1358, 45] on icon "button" at bounding box center [1356, 39] width 11 height 20
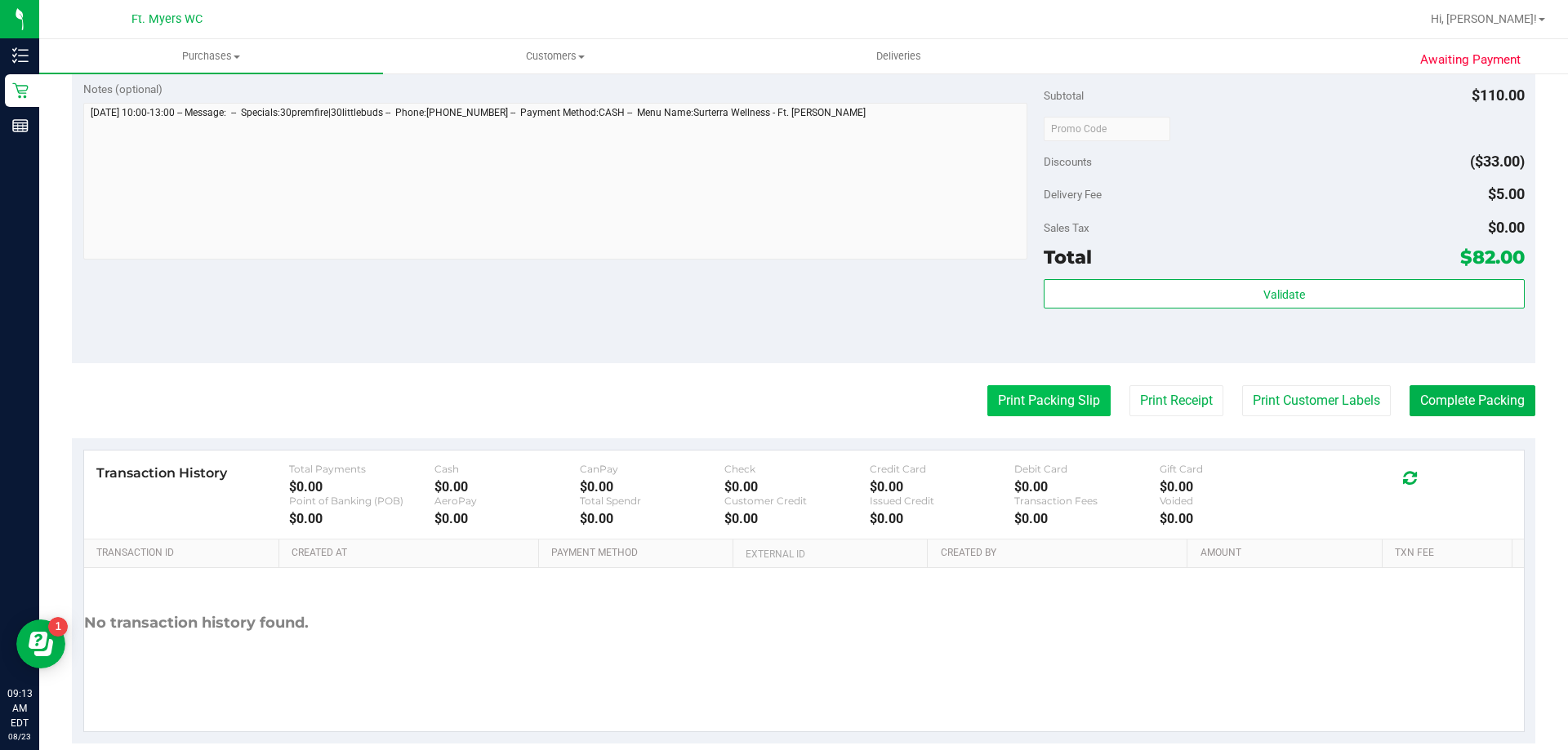
click at [1040, 401] on button "Print Packing Slip" at bounding box center [1049, 401] width 124 height 31
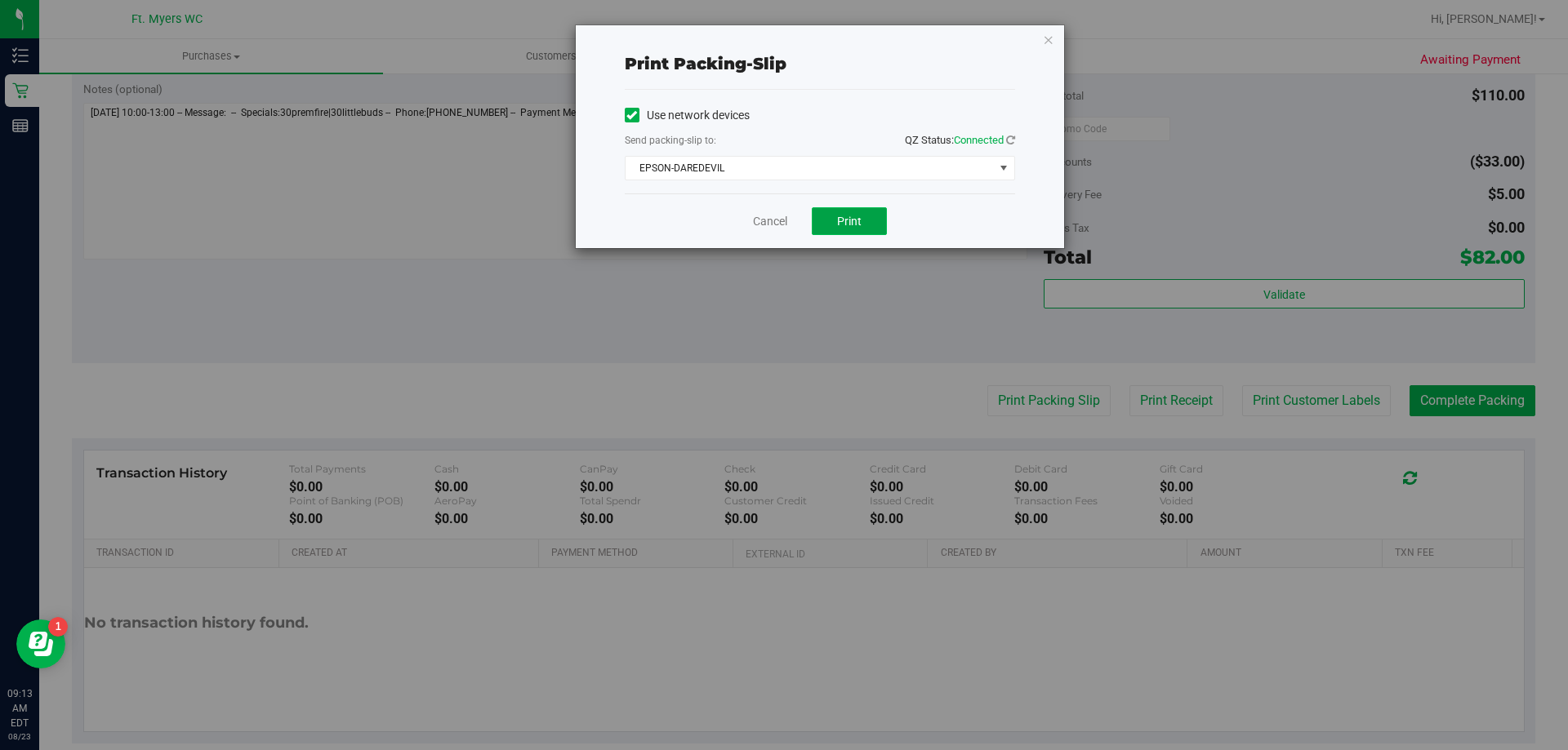
click at [874, 224] on button "Print" at bounding box center [850, 221] width 75 height 28
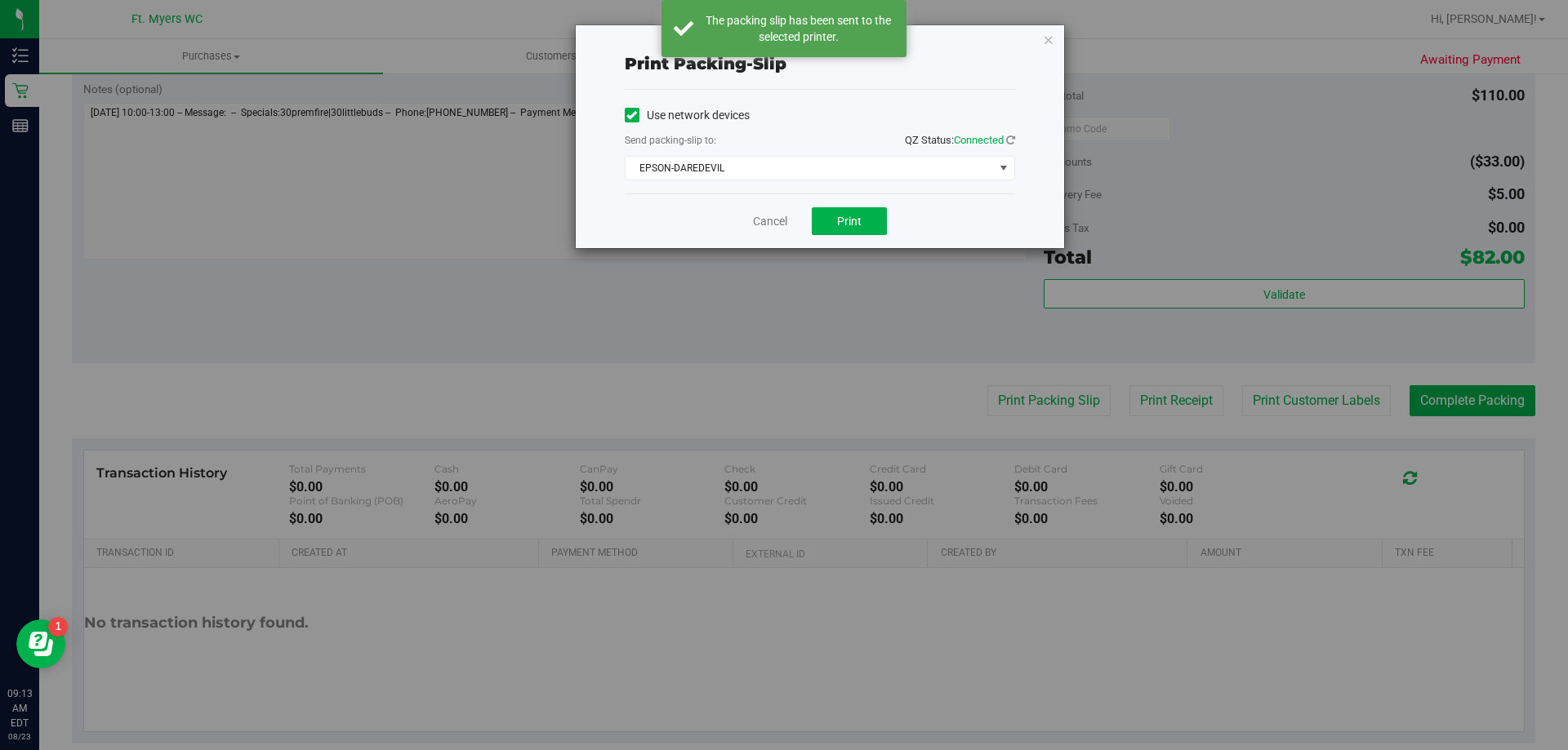
click at [1048, 46] on icon "button" at bounding box center [1048, 39] width 11 height 20
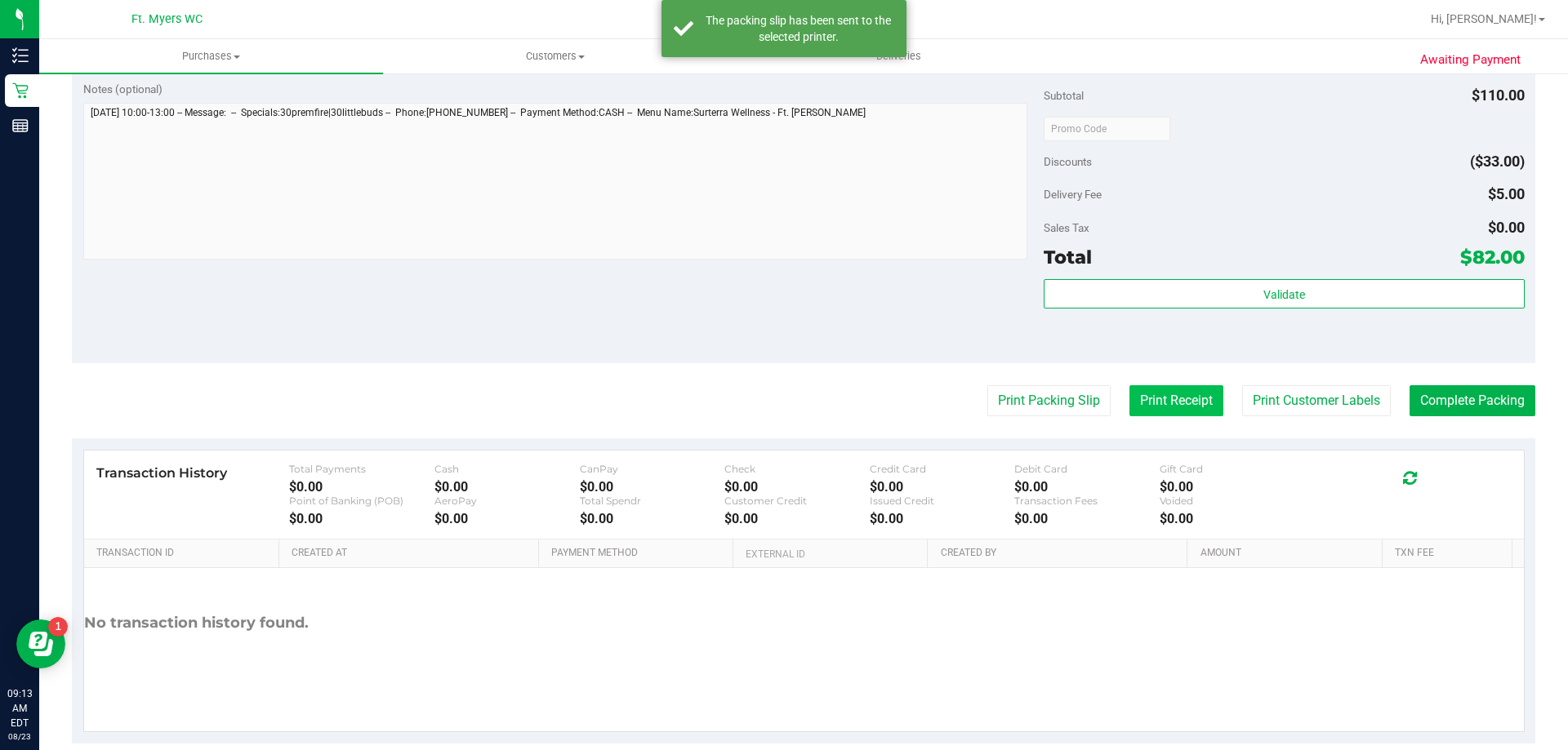
click at [1166, 398] on button "Print Receipt" at bounding box center [1177, 401] width 94 height 31
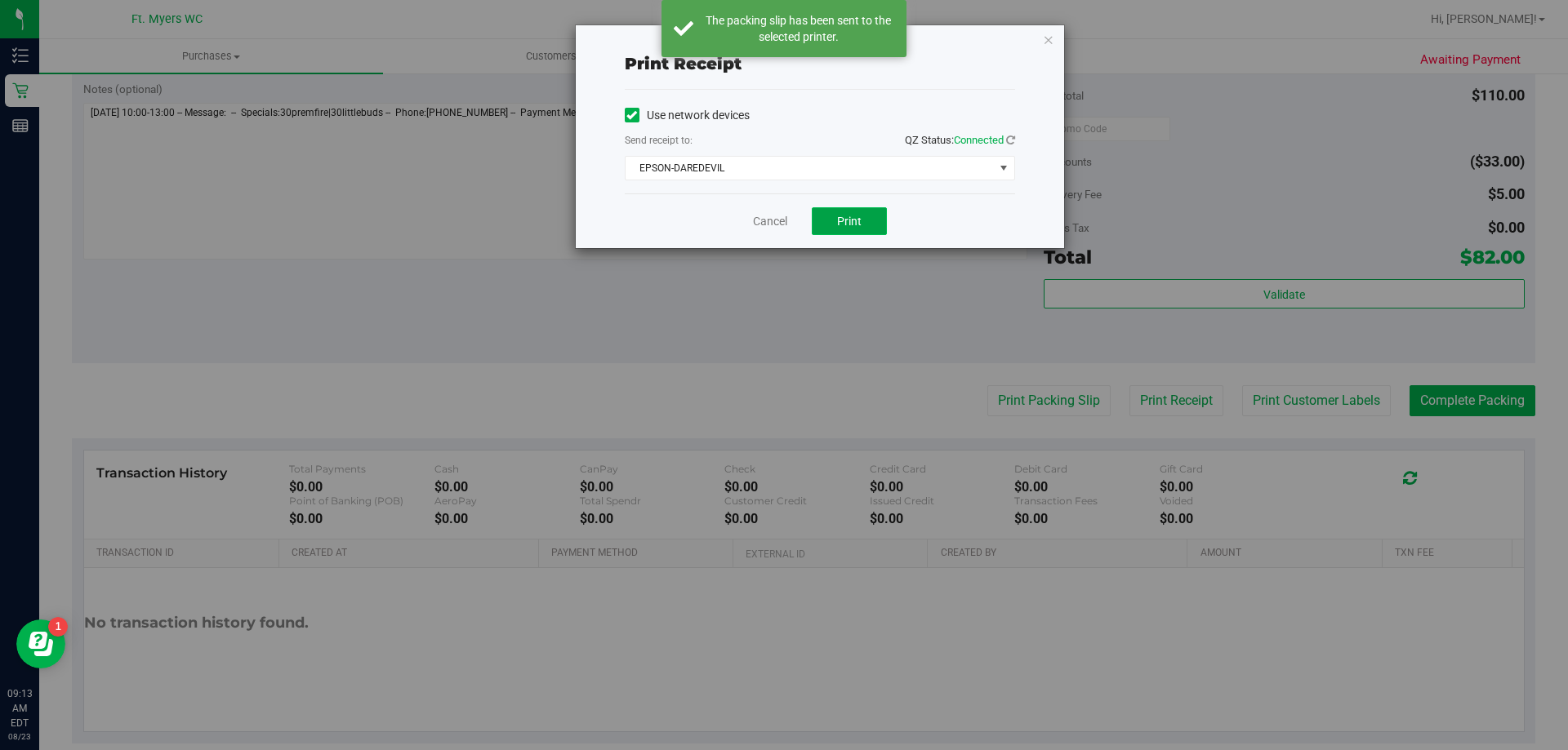
click at [859, 218] on span "Print" at bounding box center [850, 221] width 24 height 13
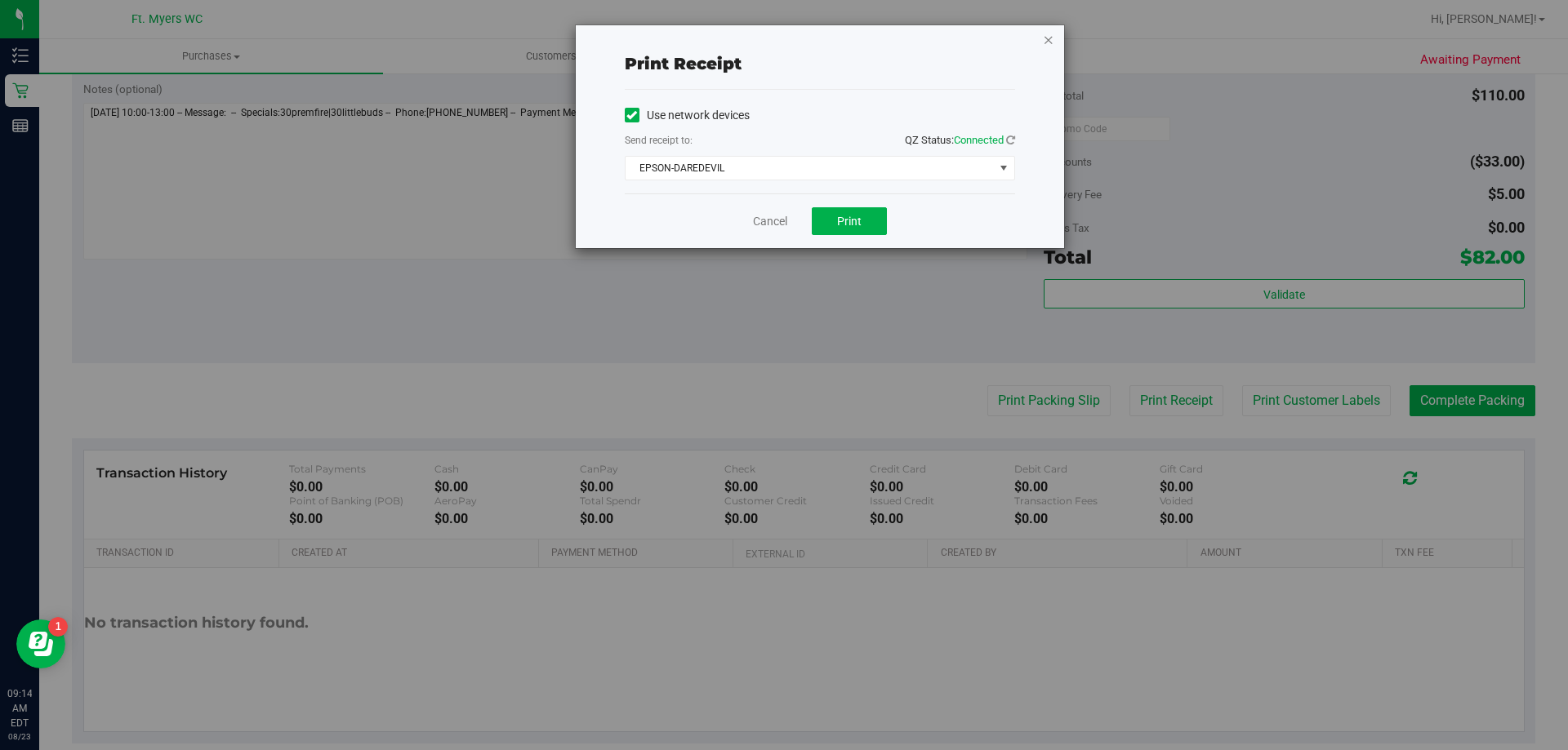
click at [1049, 35] on icon "button" at bounding box center [1048, 39] width 11 height 20
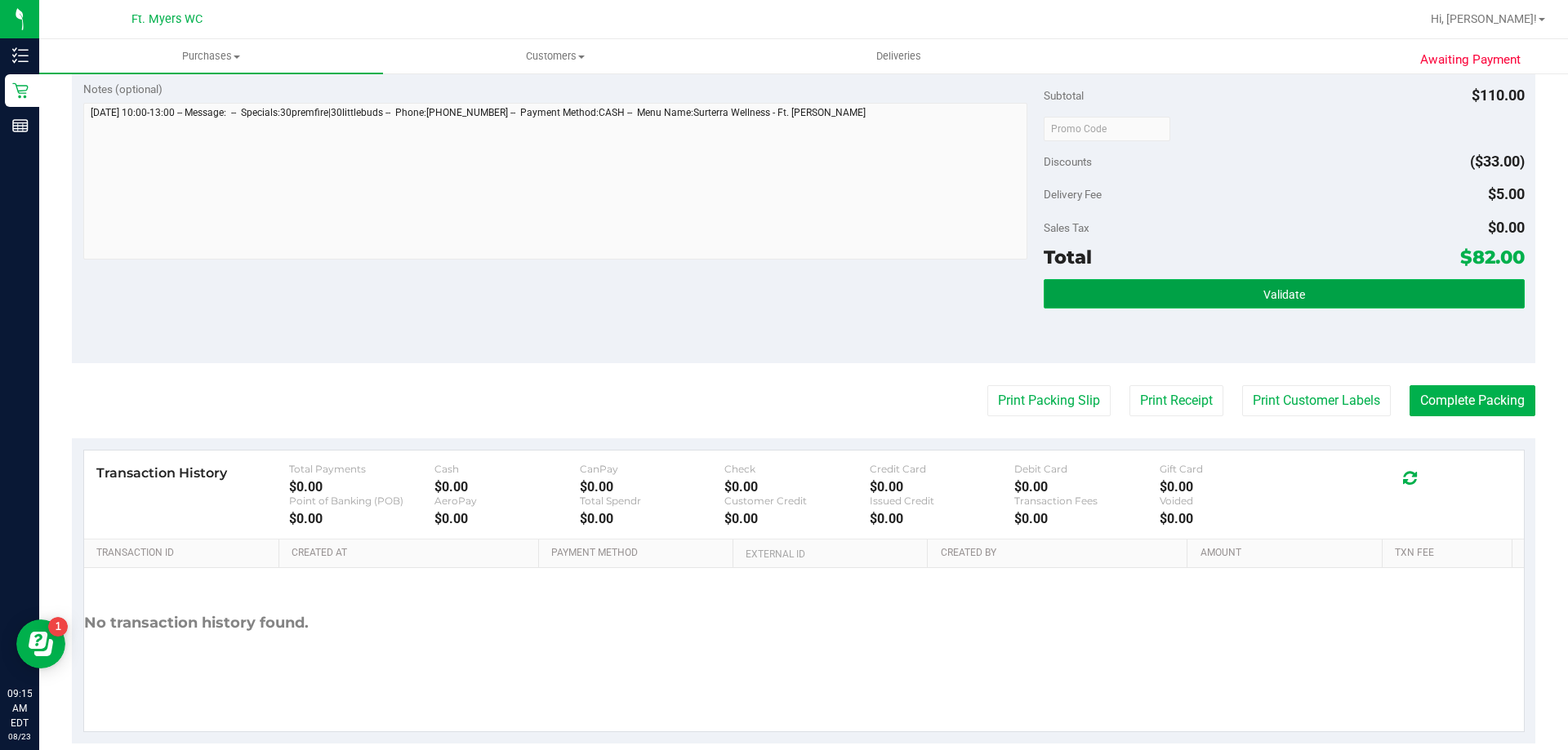
click at [1231, 298] on button "Validate" at bounding box center [1284, 294] width 481 height 30
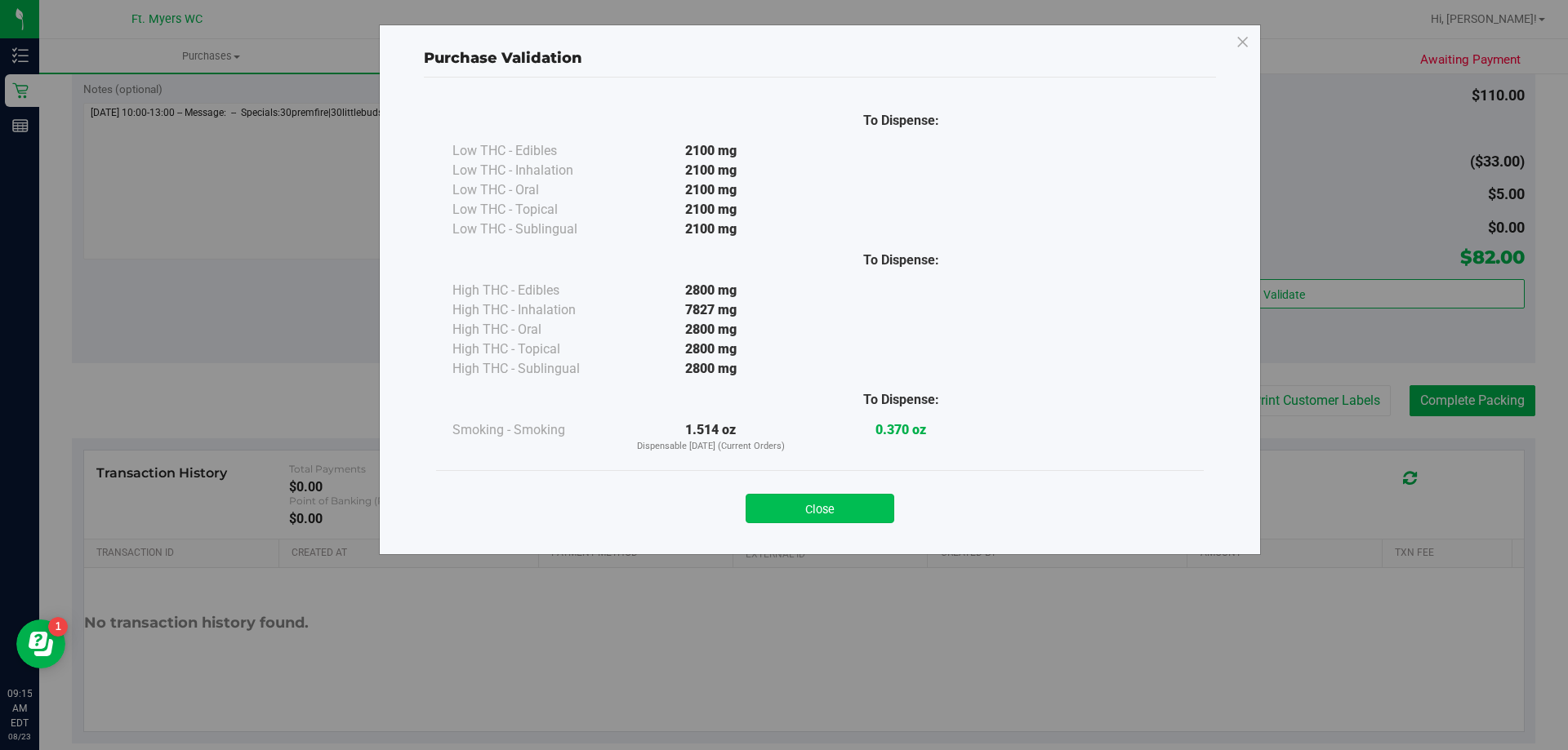
click at [804, 499] on button "Close" at bounding box center [820, 509] width 149 height 30
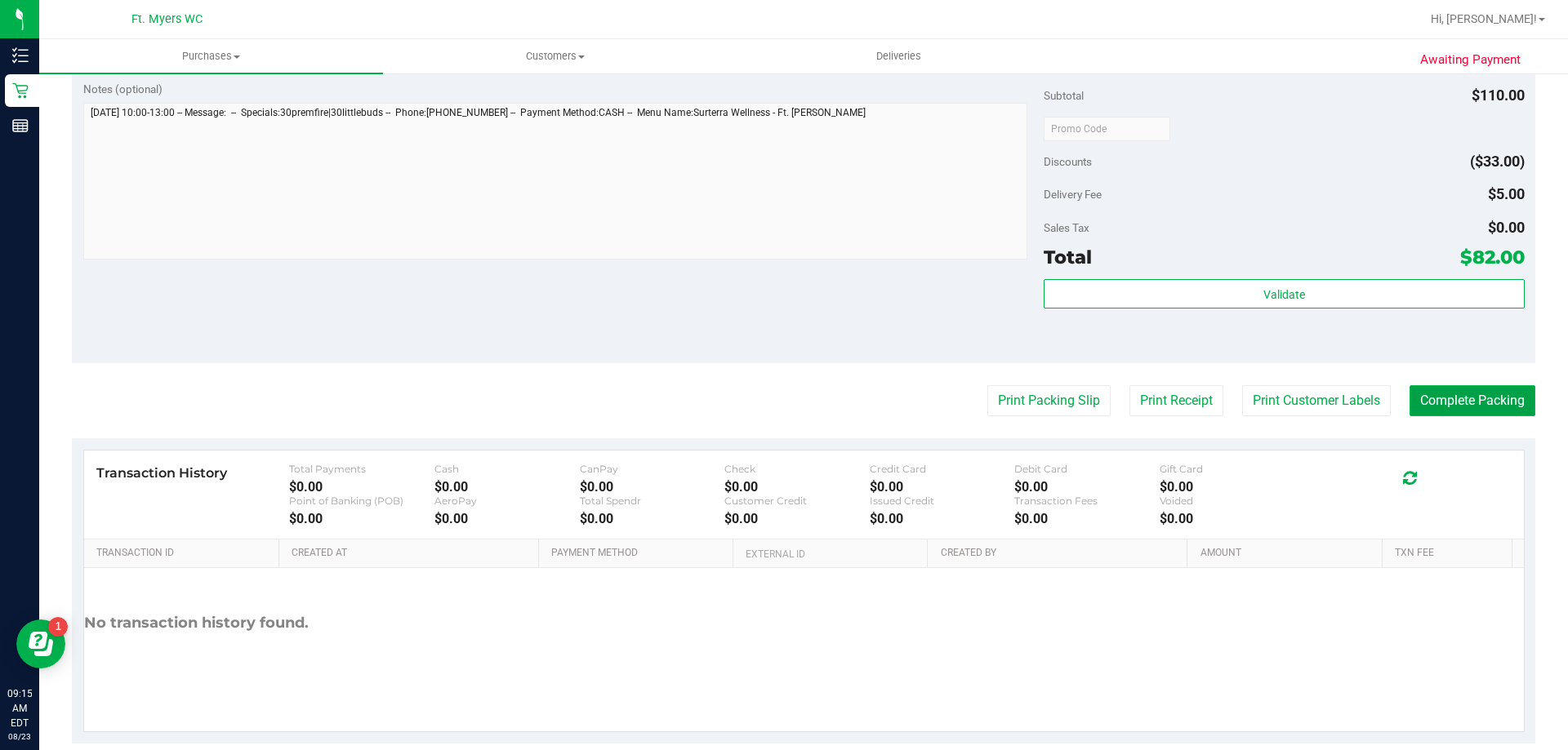
click at [1410, 401] on button "Complete Packing" at bounding box center [1472, 401] width 125 height 31
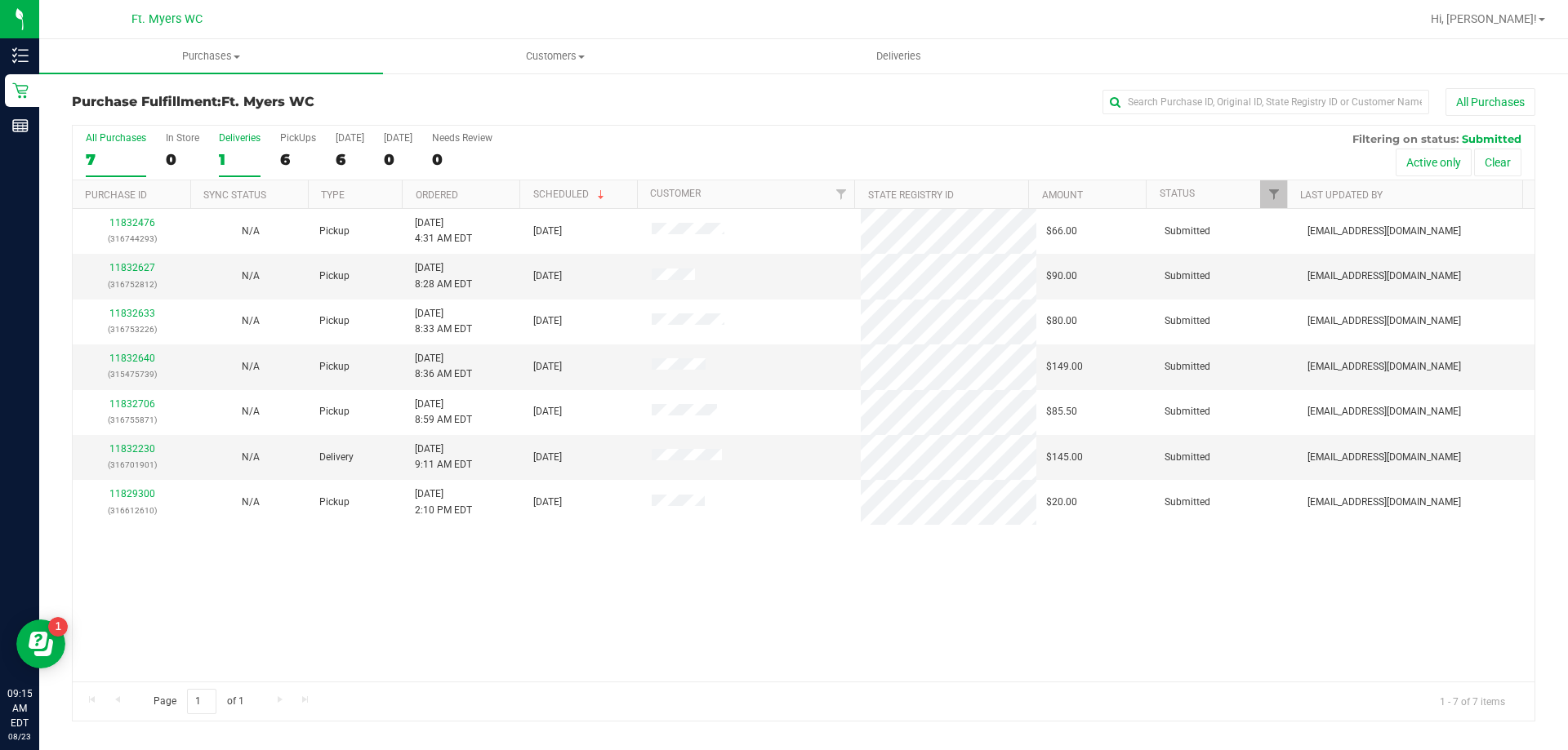
click at [220, 148] on label "Deliveries 1" at bounding box center [239, 155] width 42 height 45
click at [0, 0] on input "Deliveries 1" at bounding box center [0, 0] width 0 height 0
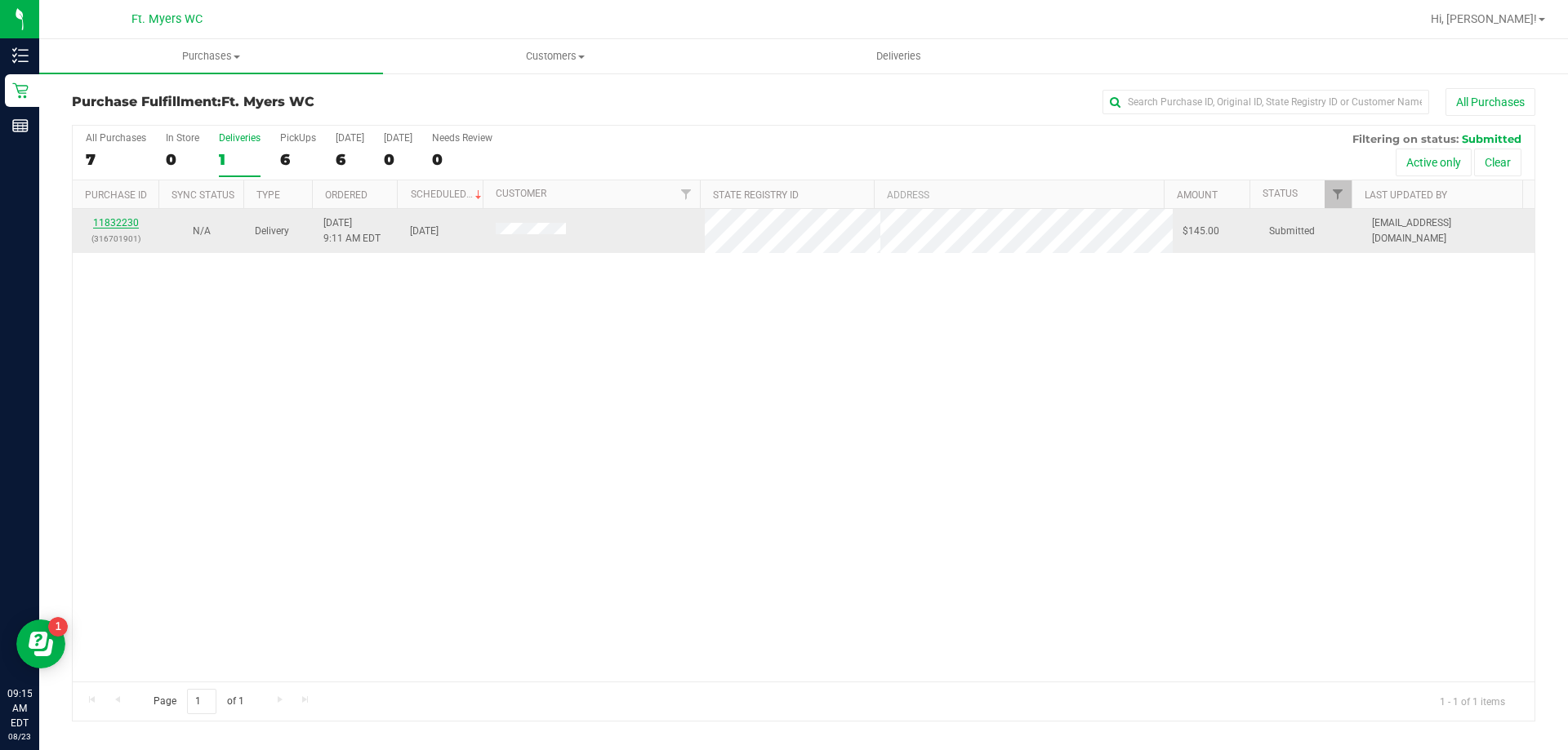
click at [117, 222] on link "11832230" at bounding box center [116, 223] width 46 height 11
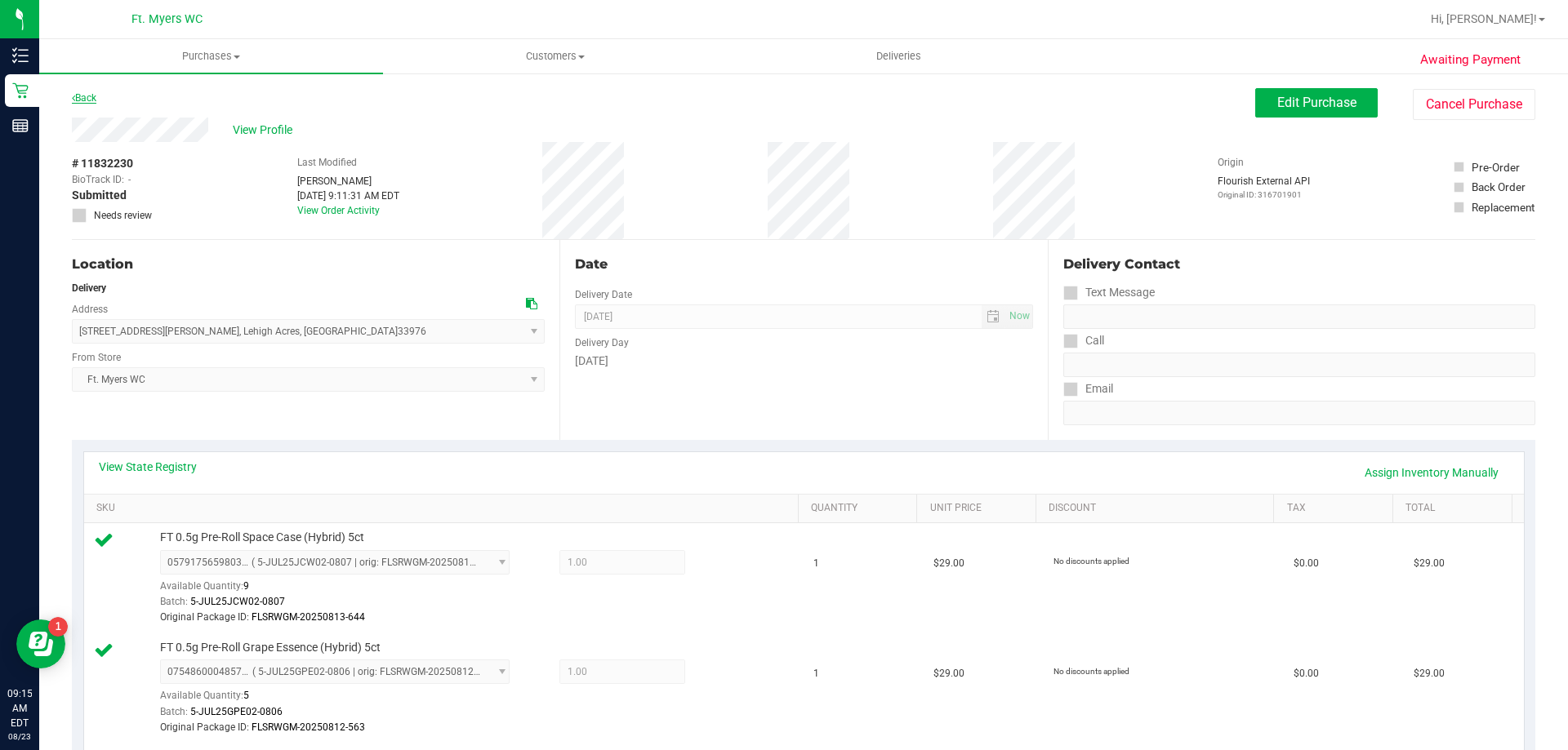
click at [82, 97] on link "Back" at bounding box center [84, 97] width 24 height 11
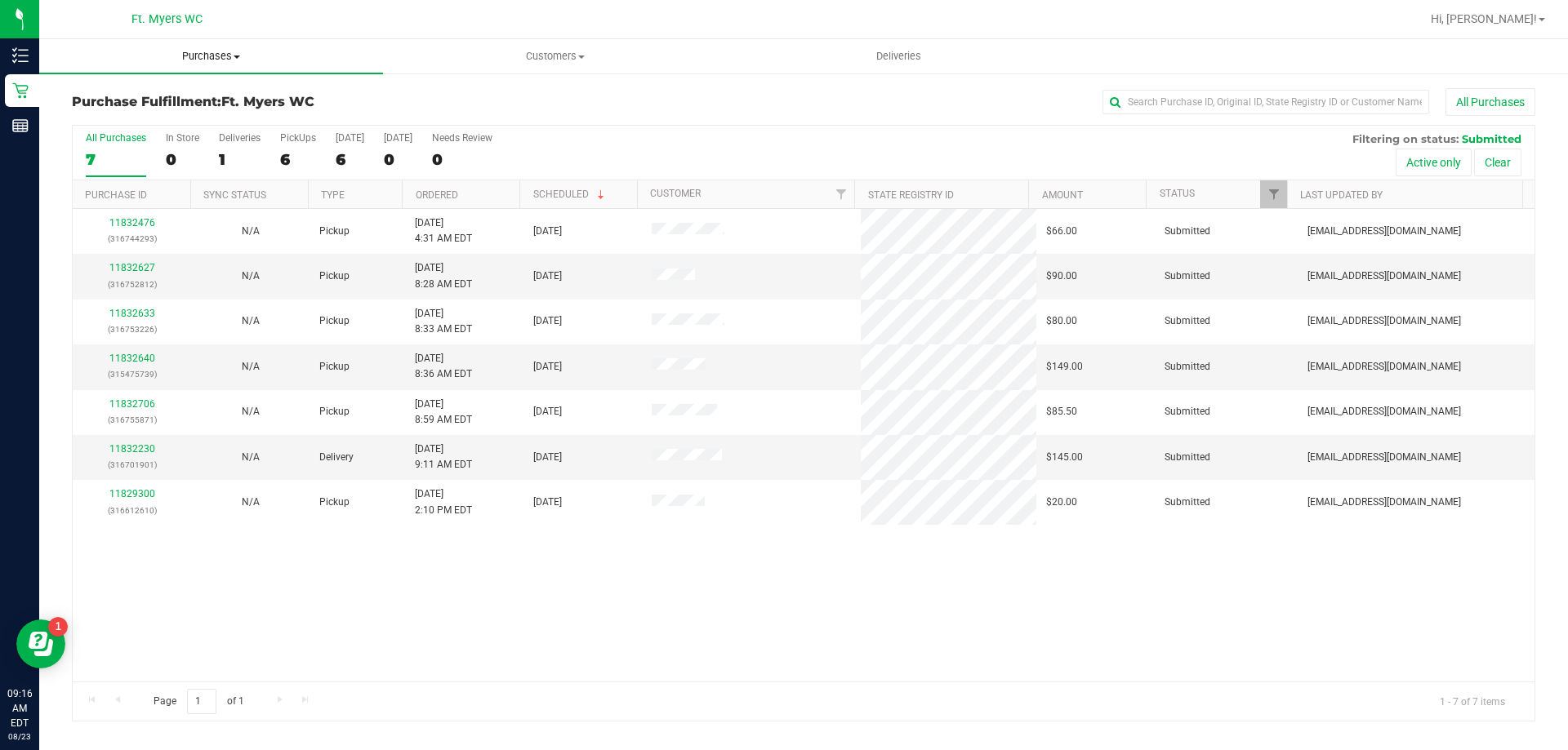
click at [203, 51] on span "Purchases" at bounding box center [211, 56] width 344 height 15
click at [121, 124] on span "Fulfillment" at bounding box center [90, 118] width 101 height 14
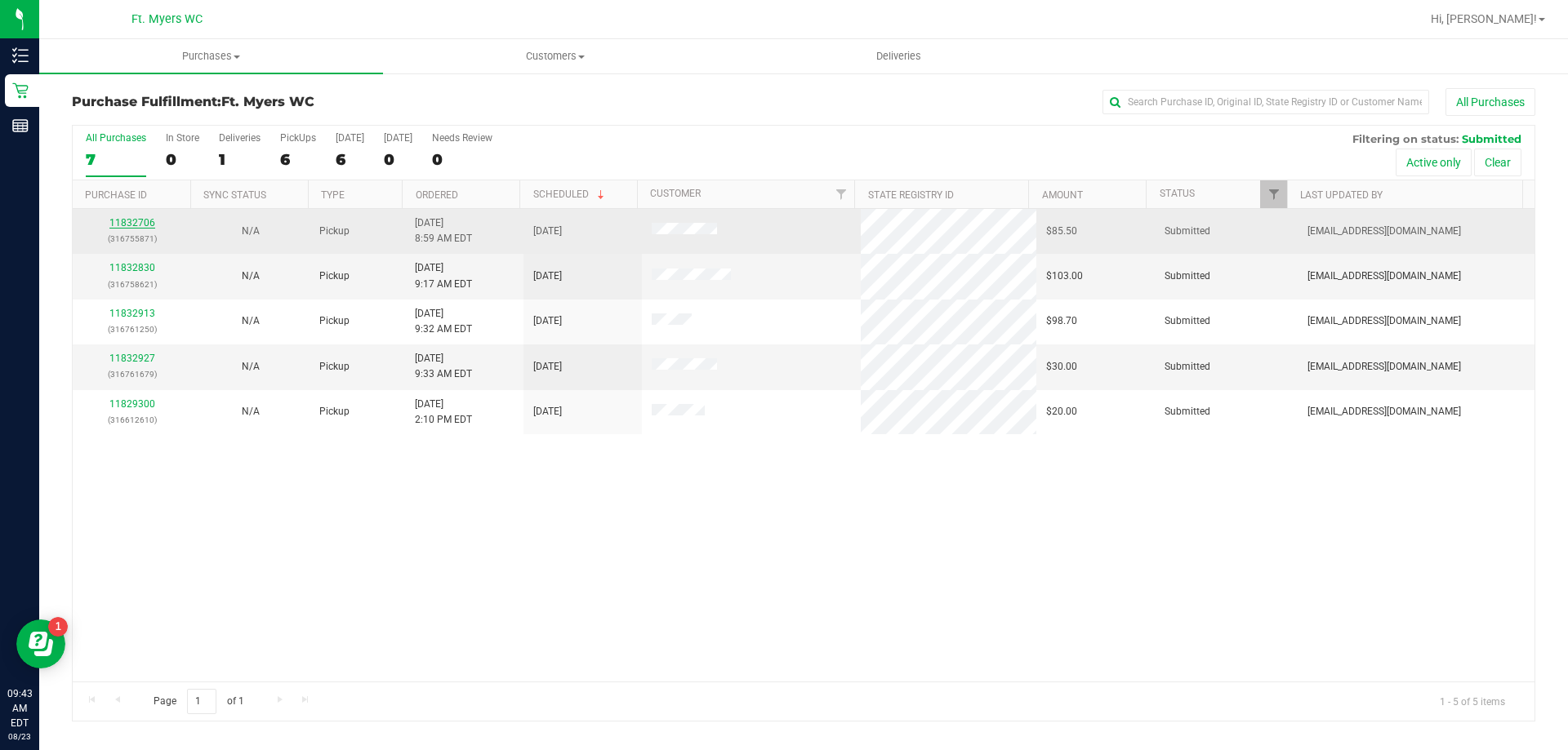
click at [142, 219] on link "11832706" at bounding box center [132, 223] width 46 height 11
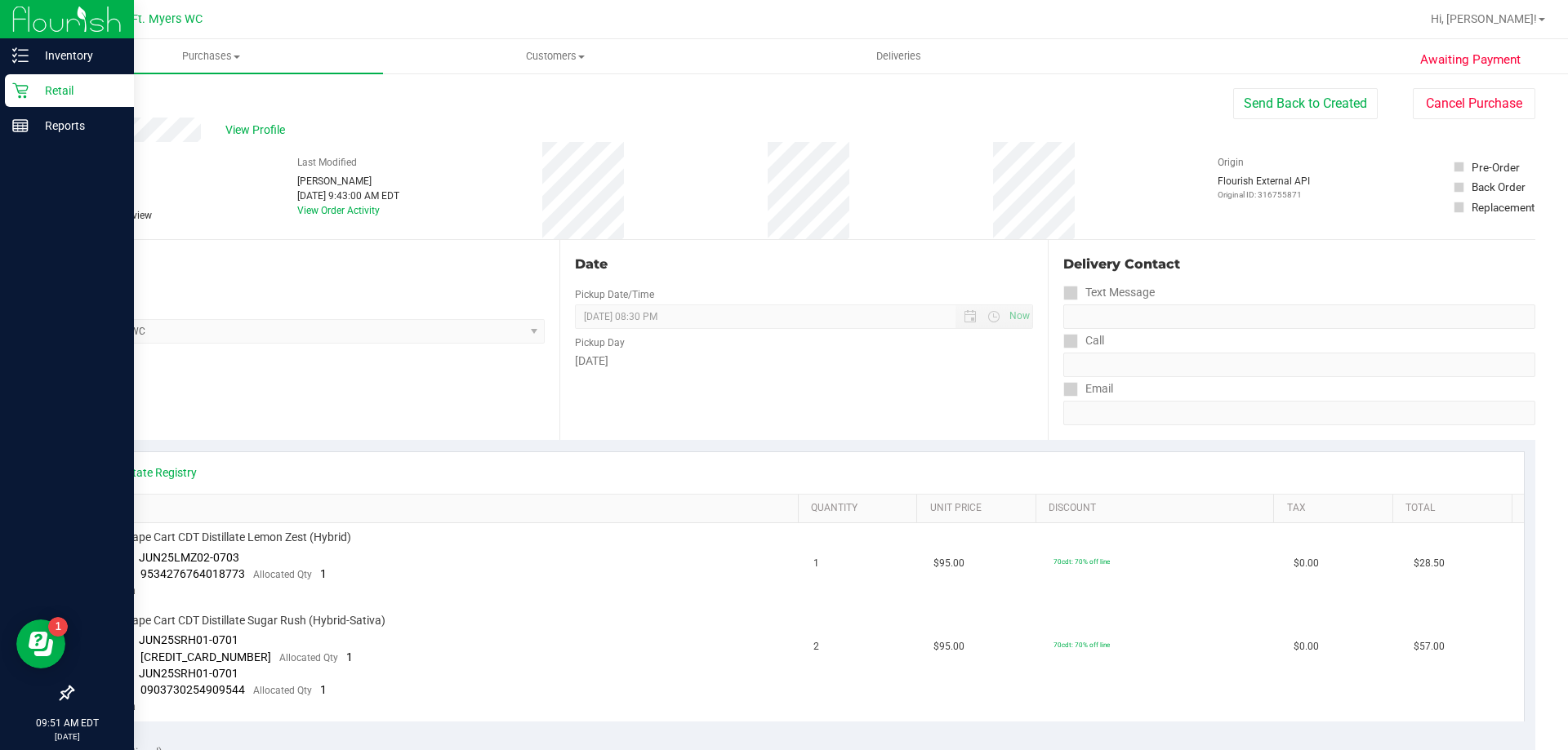
click at [22, 91] on icon at bounding box center [20, 90] width 17 height 17
